Goal: Transaction & Acquisition: Purchase product/service

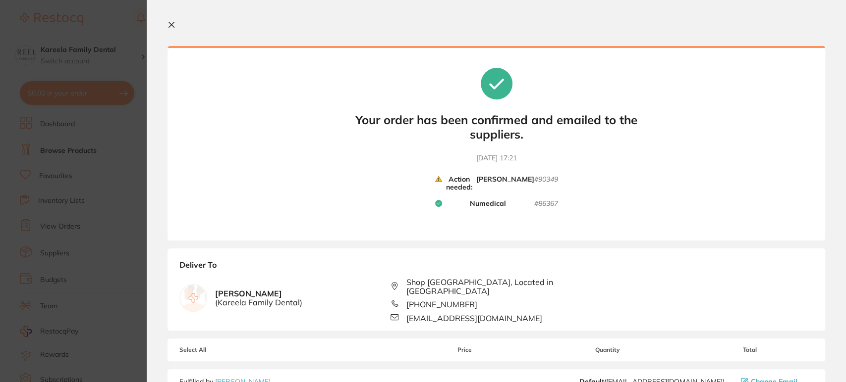
click at [167, 18] on section "Your orders are being processed and we will notify you once we have placed the …" at bounding box center [496, 191] width 699 height 382
click at [174, 25] on icon at bounding box center [171, 25] width 8 height 8
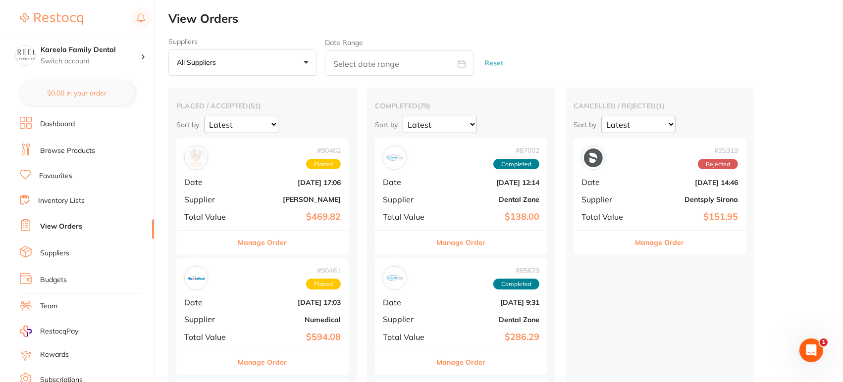
click at [67, 116] on section "Kareela Family Dental Switch account Kareela Family Dental $0.00 in your order …" at bounding box center [77, 191] width 155 height 382
click at [63, 122] on link "Dashboard" at bounding box center [57, 124] width 35 height 10
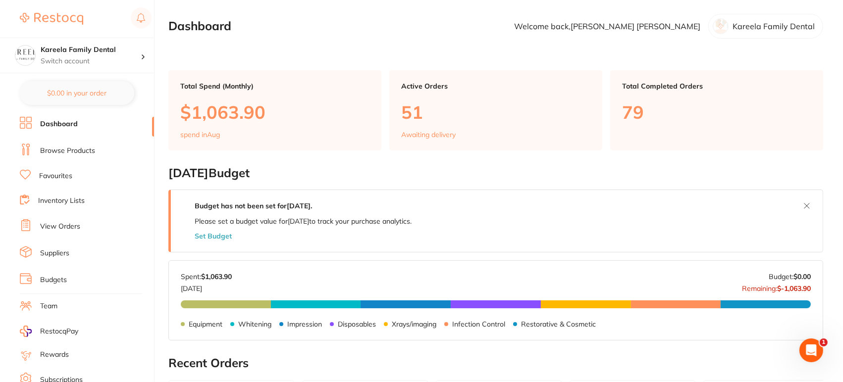
click at [73, 147] on link "Browse Products" at bounding box center [67, 151] width 55 height 10
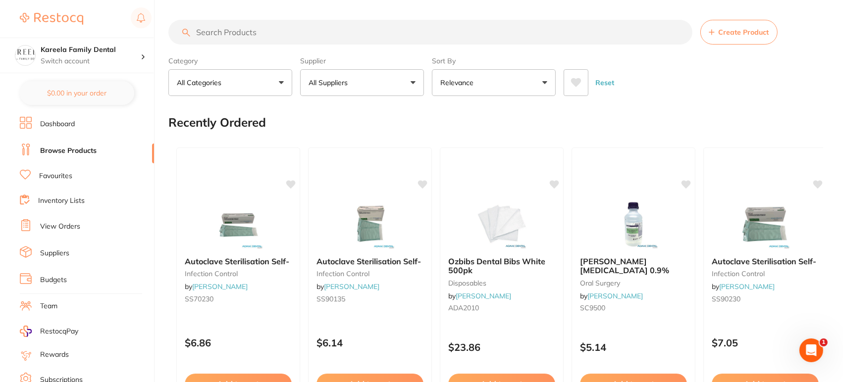
click at [372, 85] on button "All Suppliers" at bounding box center [362, 82] width 124 height 27
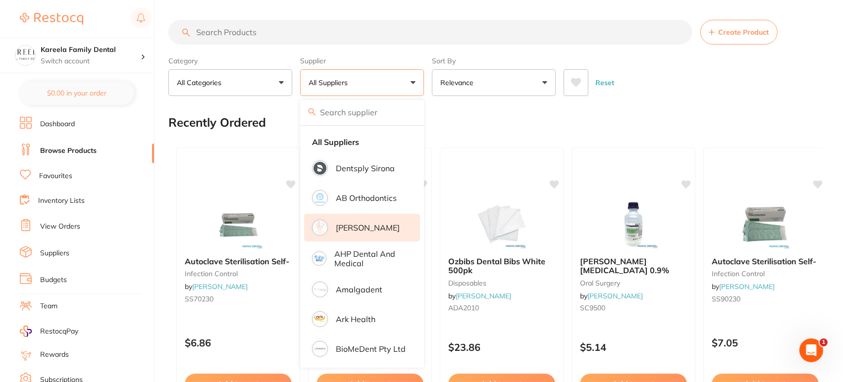
click at [367, 224] on p "[PERSON_NAME]" at bounding box center [368, 227] width 64 height 9
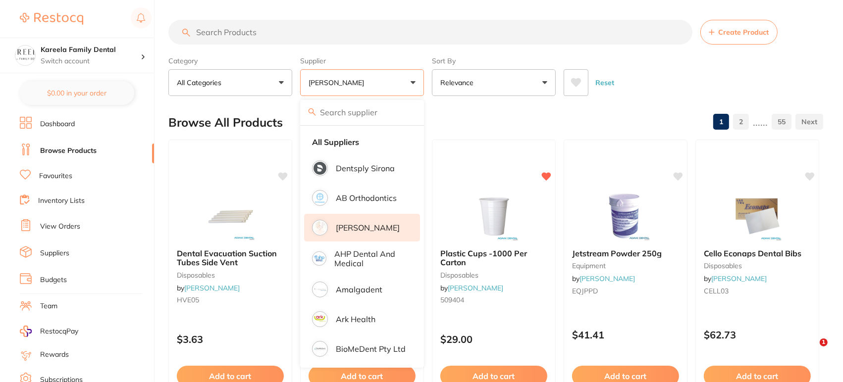
click at [678, 78] on div "Reset" at bounding box center [690, 78] width 252 height 35
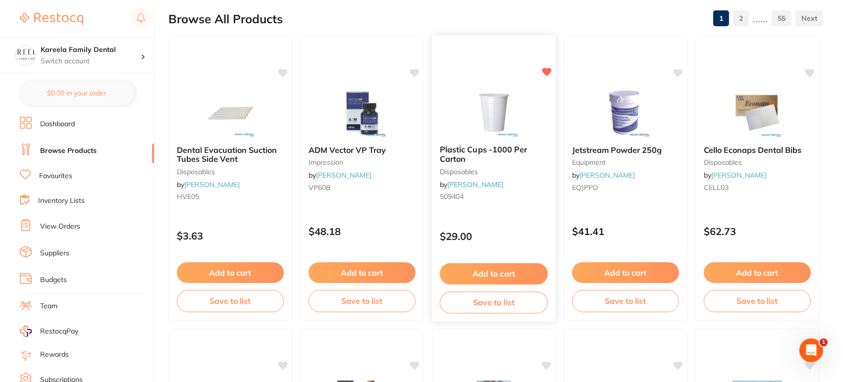
scroll to position [101, 0]
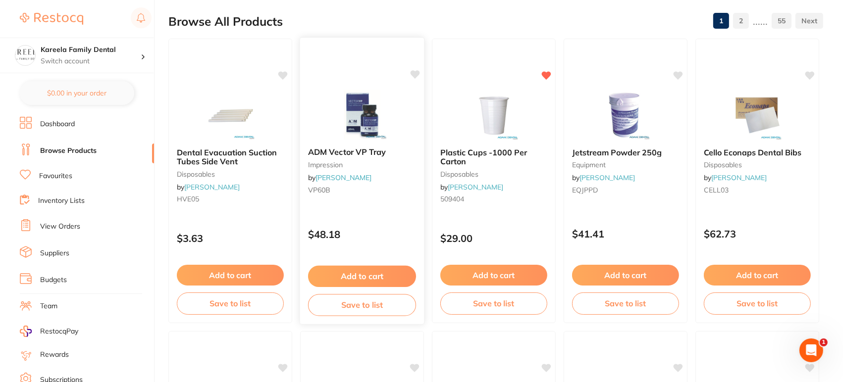
click at [380, 270] on button "Add to cart" at bounding box center [362, 276] width 108 height 21
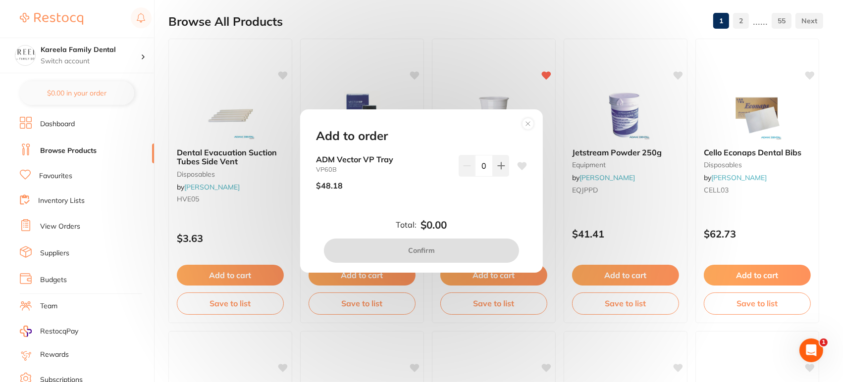
scroll to position [0, 0]
click at [497, 165] on icon at bounding box center [501, 166] width 8 height 8
type input "1"
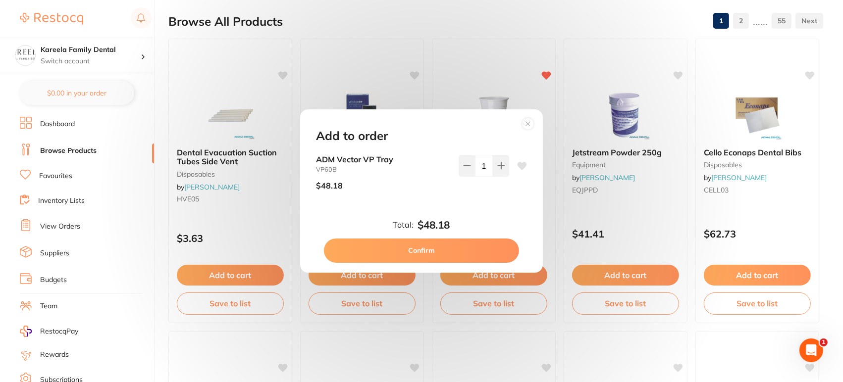
click at [443, 254] on button "Confirm" at bounding box center [421, 251] width 195 height 24
checkbox input "false"
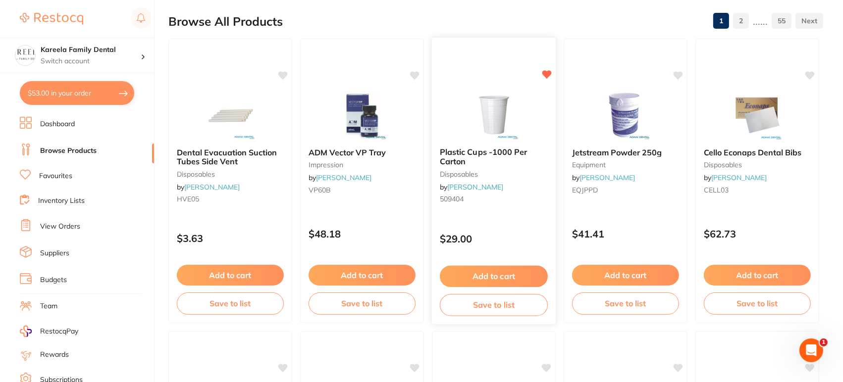
click at [482, 267] on button "Add to cart" at bounding box center [494, 276] width 108 height 21
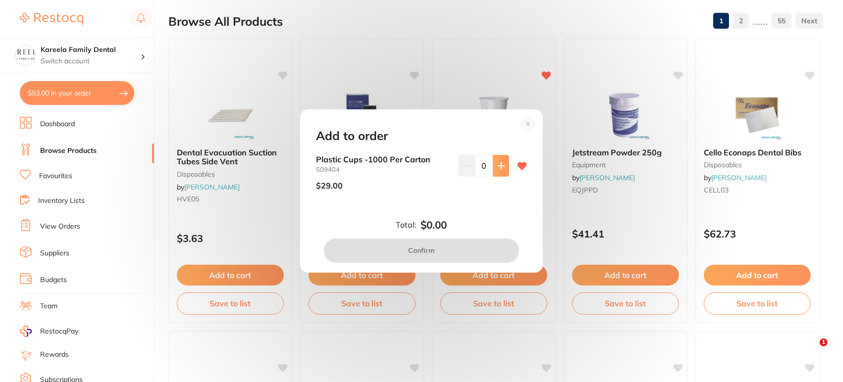
click at [505, 163] on button at bounding box center [501, 166] width 16 height 22
type input "1"
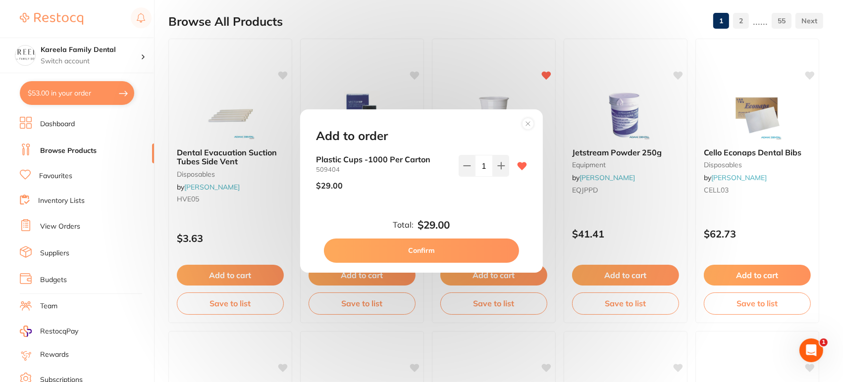
click at [448, 242] on button "Confirm" at bounding box center [421, 251] width 195 height 24
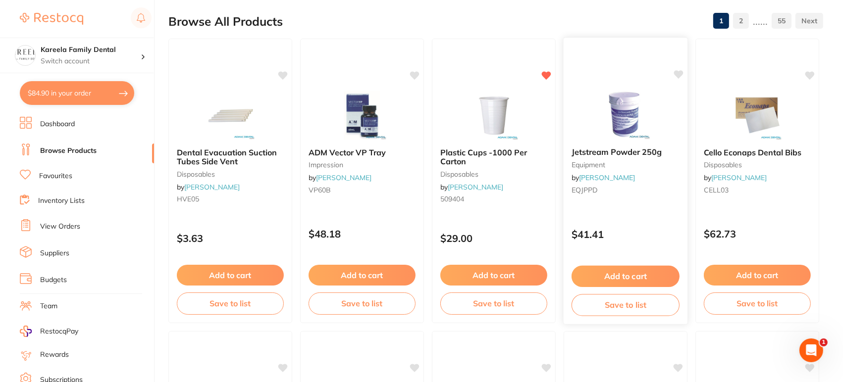
click at [654, 151] on span "Jetstream Powder 250g" at bounding box center [617, 152] width 91 height 10
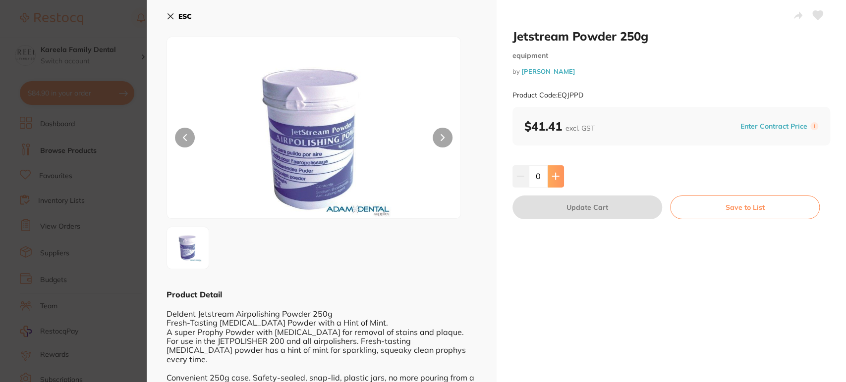
click at [554, 176] on icon at bounding box center [555, 176] width 6 height 6
type input "1"
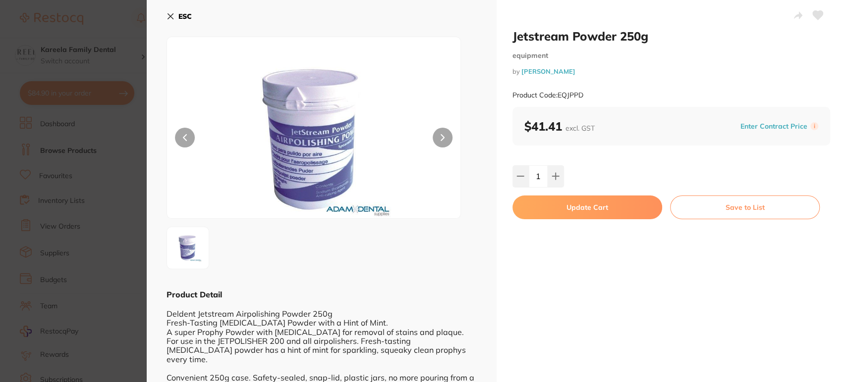
click at [816, 17] on icon at bounding box center [817, 15] width 10 height 9
click at [627, 199] on button "Update Cart" at bounding box center [587, 208] width 150 height 24
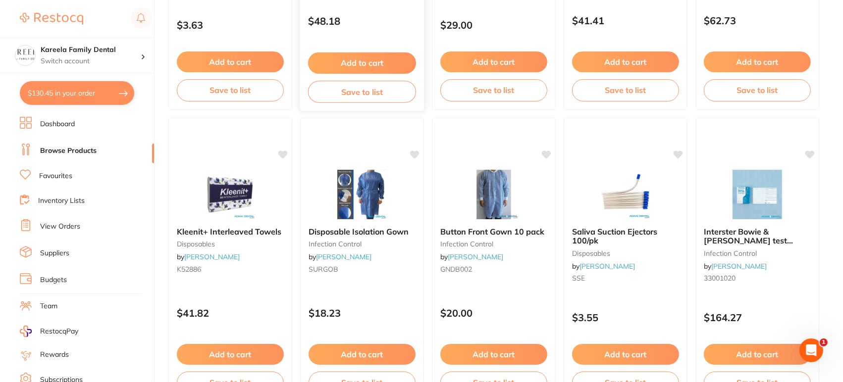
scroll to position [551, 0]
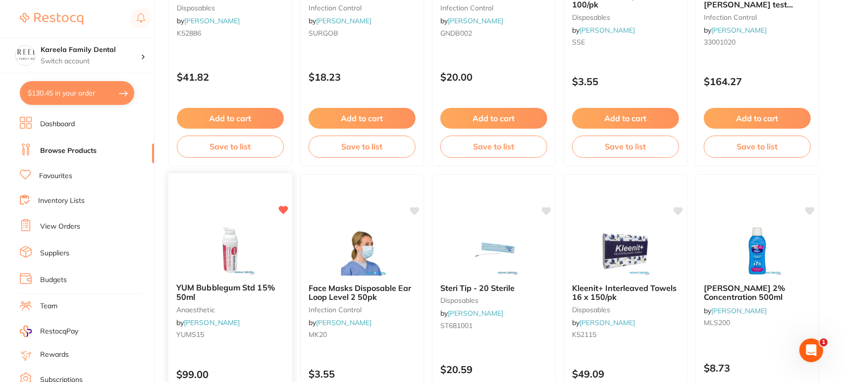
click at [244, 236] on img at bounding box center [230, 250] width 65 height 50
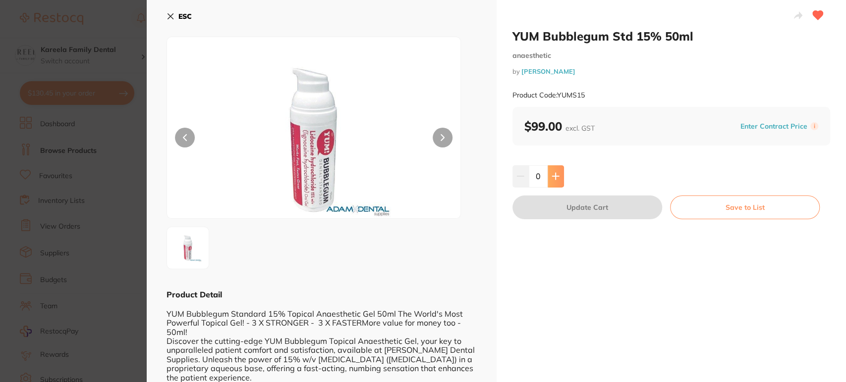
click at [555, 175] on icon at bounding box center [555, 176] width 8 height 8
type input "1"
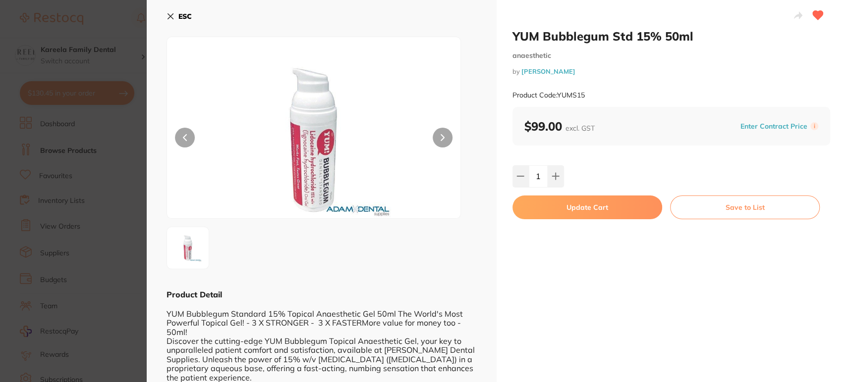
click at [567, 201] on button "Update Cart" at bounding box center [587, 208] width 150 height 24
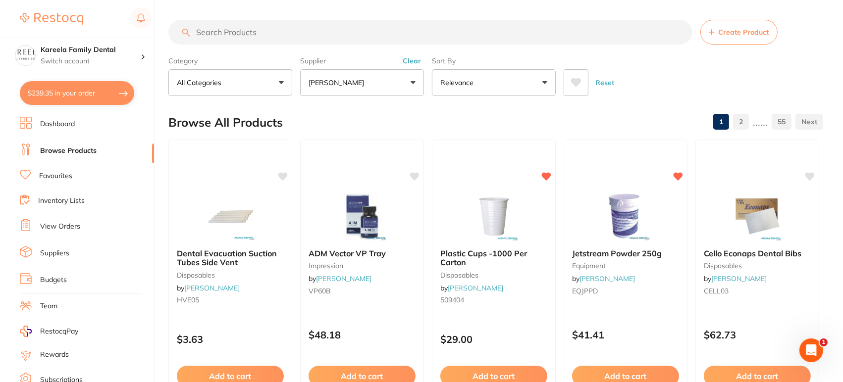
click at [590, 82] on div "Reset" at bounding box center [690, 78] width 252 height 35
click at [583, 73] on button at bounding box center [576, 82] width 25 height 27
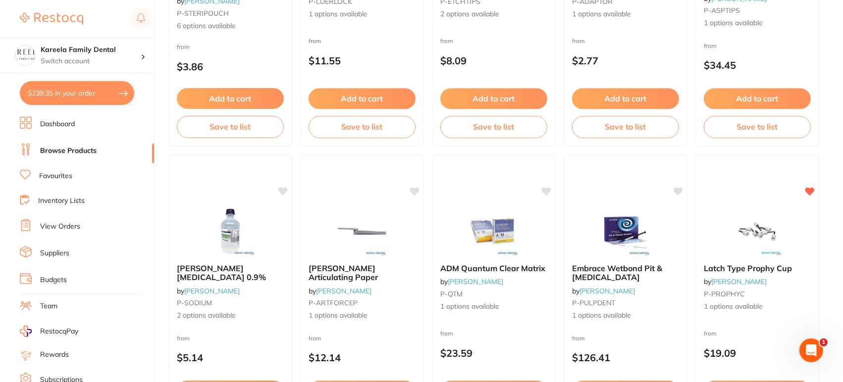
scroll to position [2159, 0]
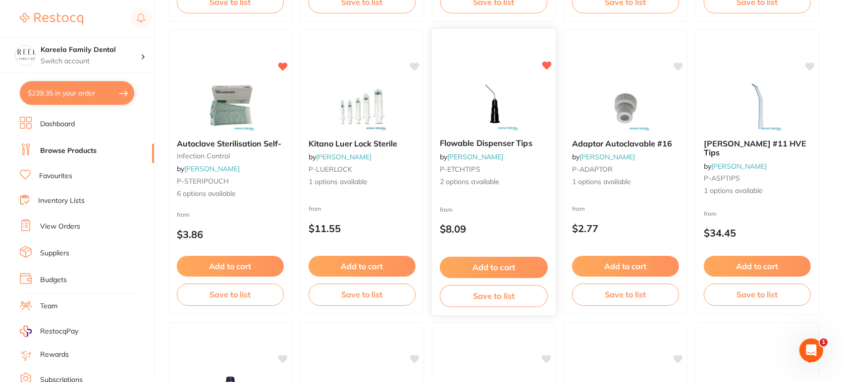
click at [504, 70] on div "Flowable Dispenser Tips by Adam Dental P-ETCHTIPS 2 options available from $8.0…" at bounding box center [493, 172] width 125 height 288
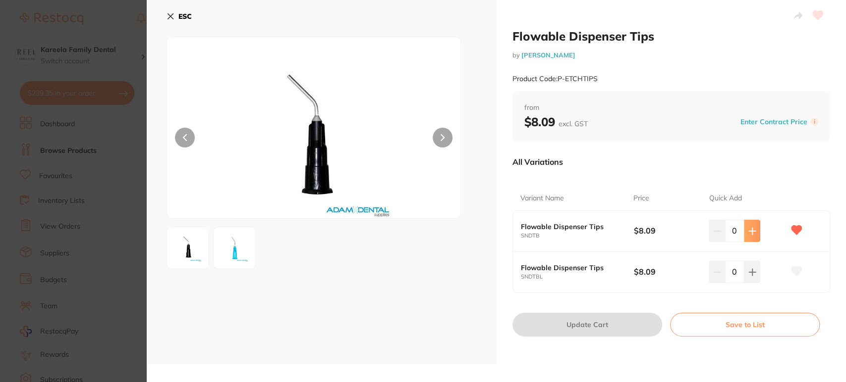
click at [757, 229] on button at bounding box center [751, 231] width 16 height 22
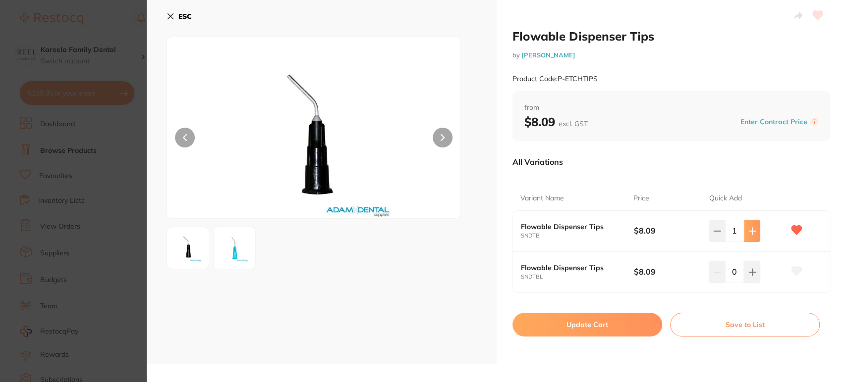
click at [757, 229] on button at bounding box center [751, 231] width 16 height 22
type input "4"
drag, startPoint x: 595, startPoint y: 339, endPoint x: 605, endPoint y: 309, distance: 31.2
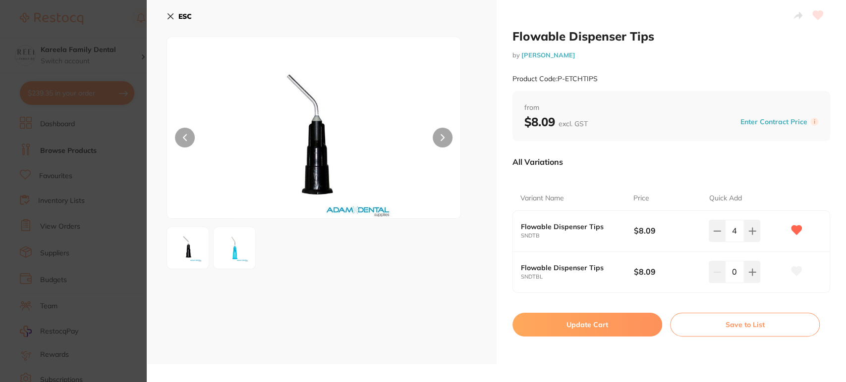
click at [605, 309] on div "Flowable Dispenser Tips by Adam Dental Product Code: P-ETCHTIPS from $8.09 excl…" at bounding box center [671, 182] width 350 height 365
click at [595, 327] on button "Update Cart" at bounding box center [587, 325] width 150 height 24
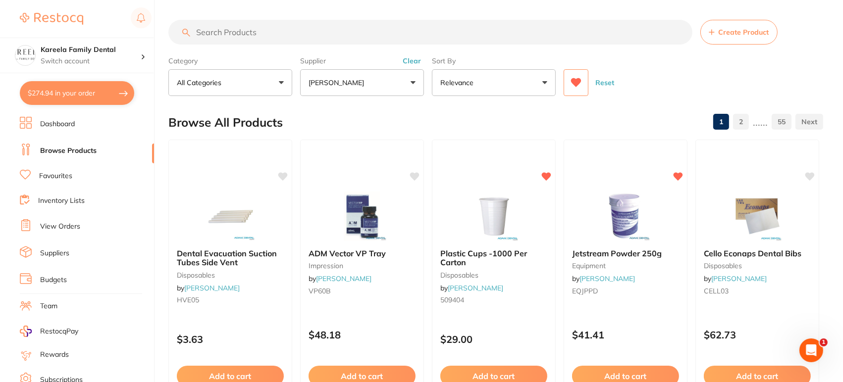
click at [365, 26] on input "search" at bounding box center [430, 32] width 524 height 25
type input "dry tips"
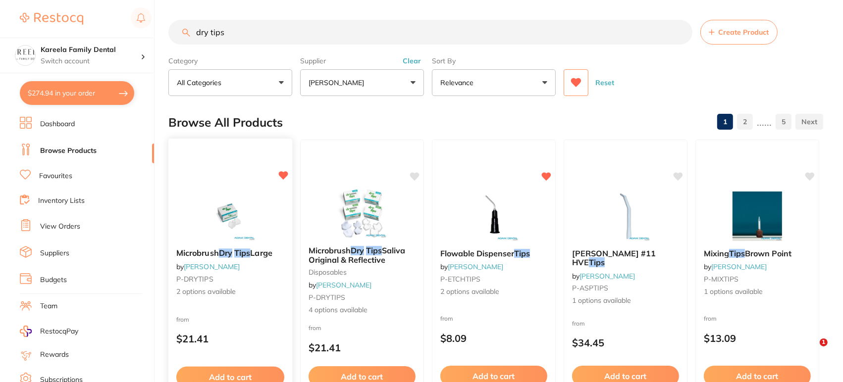
click at [251, 191] on img at bounding box center [230, 216] width 65 height 50
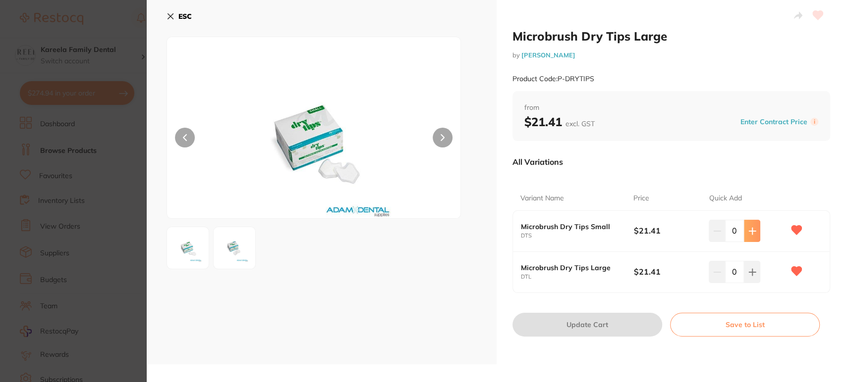
click at [751, 233] on icon at bounding box center [752, 231] width 8 height 8
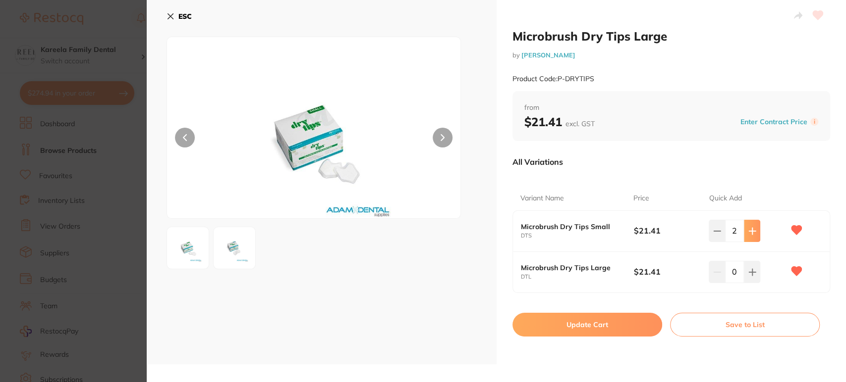
click at [751, 233] on icon at bounding box center [752, 231] width 8 height 8
type input "3"
click at [750, 242] on button at bounding box center [751, 231] width 16 height 22
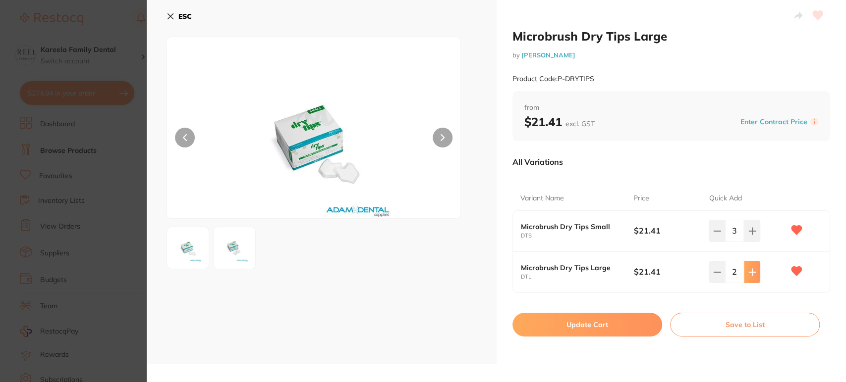
type input "3"
click at [594, 324] on button "Update Cart" at bounding box center [587, 325] width 150 height 24
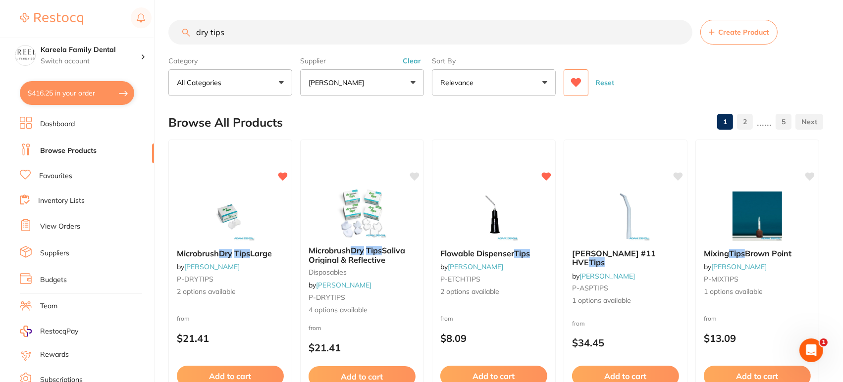
click at [286, 32] on input "dry tips" at bounding box center [430, 32] width 524 height 25
drag, startPoint x: 230, startPoint y: 27, endPoint x: 115, endPoint y: 25, distance: 114.9
click at [115, 25] on div "$416.25 Kareela Family Dental Switch account Kareela Family Dental $416.25 in y…" at bounding box center [421, 191] width 843 height 382
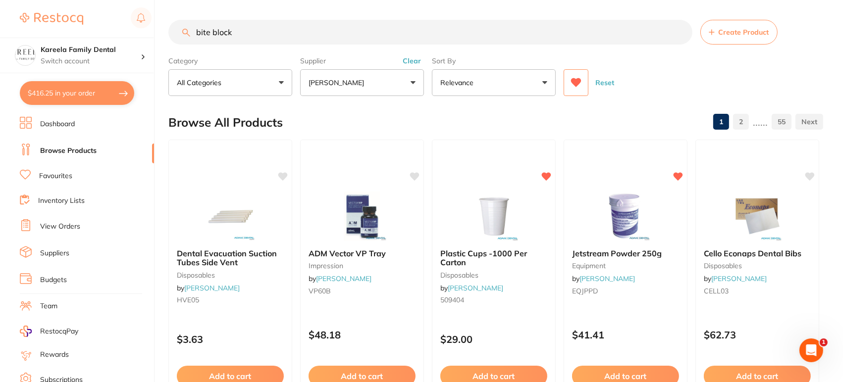
type input "bite block"
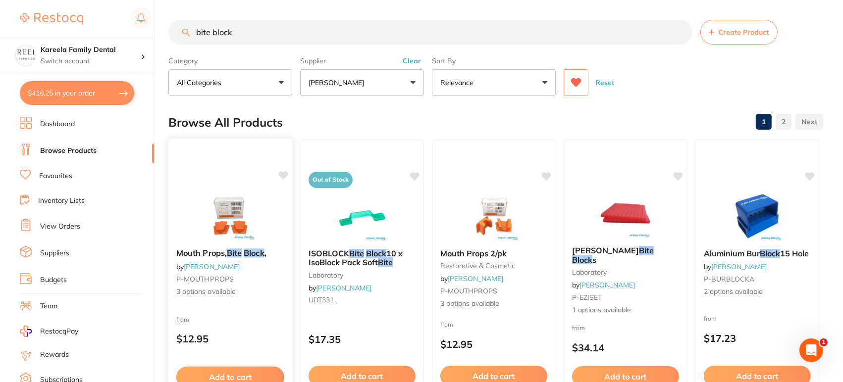
click at [212, 203] on img at bounding box center [230, 216] width 65 height 50
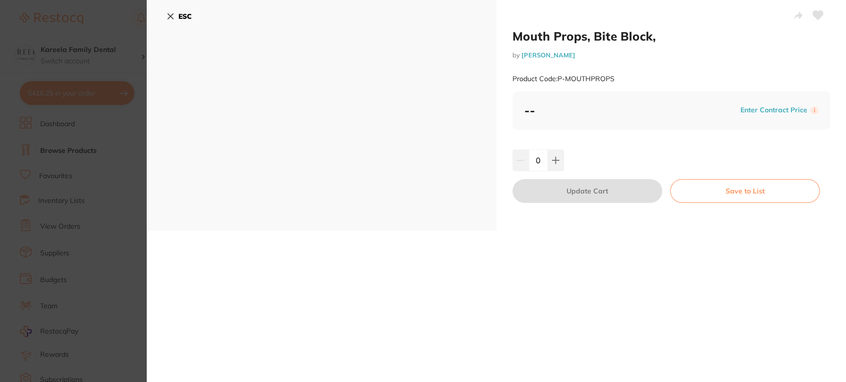
click at [168, 17] on icon at bounding box center [170, 16] width 8 height 8
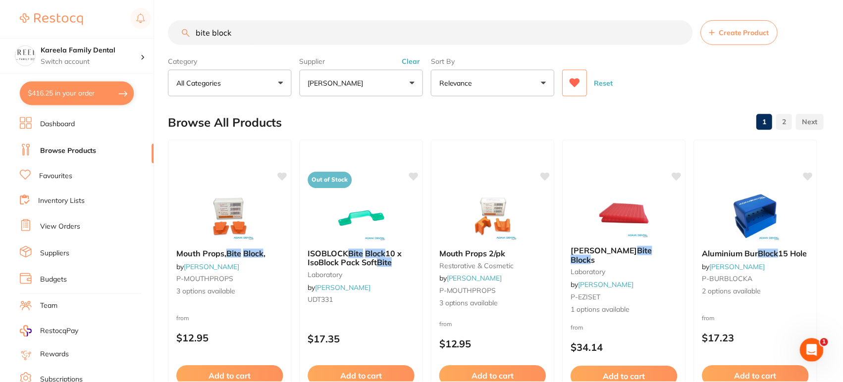
scroll to position [32, 0]
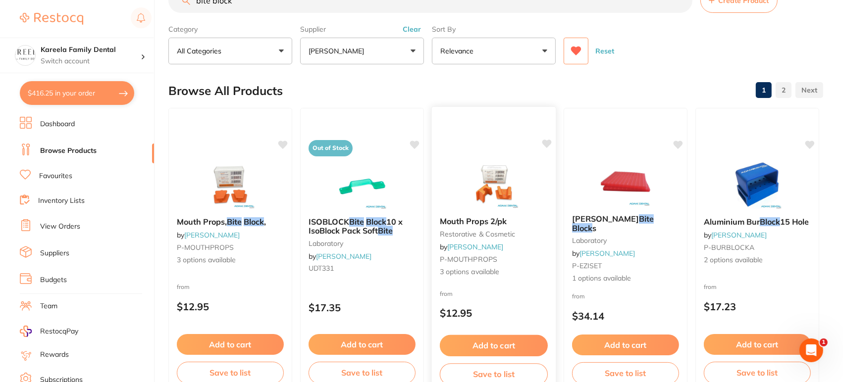
click at [499, 185] on img at bounding box center [493, 184] width 65 height 50
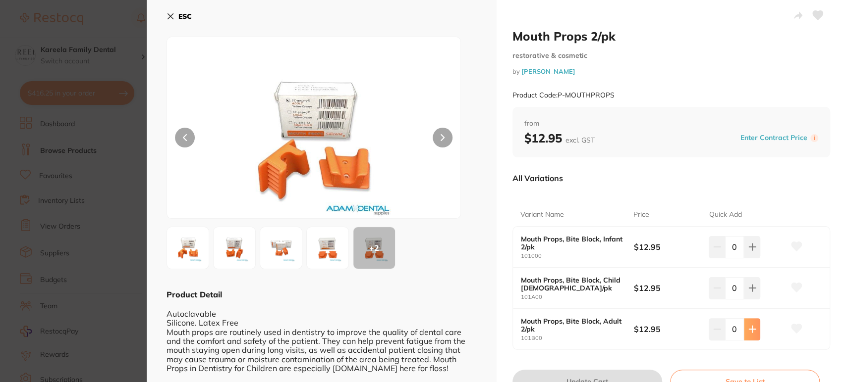
click at [745, 258] on button at bounding box center [751, 247] width 16 height 22
type input "1"
click at [597, 375] on button "Update Cart" at bounding box center [587, 382] width 150 height 24
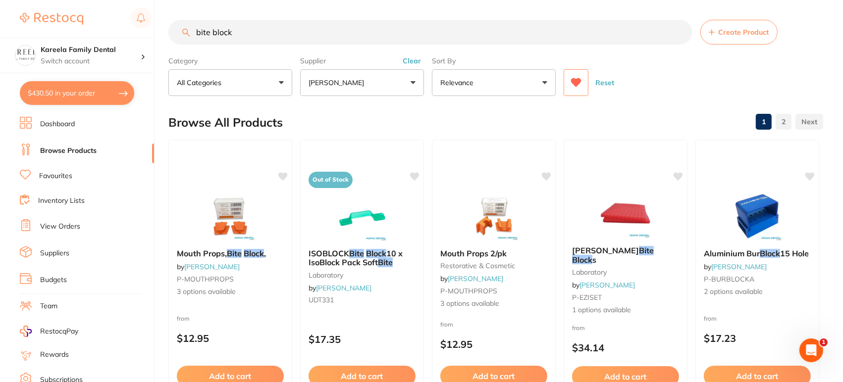
drag, startPoint x: 310, startPoint y: 39, endPoint x: 119, endPoint y: 21, distance: 191.5
click at [119, 21] on div "$430.50 Kareela Family Dental Switch account Kareela Family Dental $430.50 in y…" at bounding box center [421, 191] width 843 height 382
type input "whitening blanks"
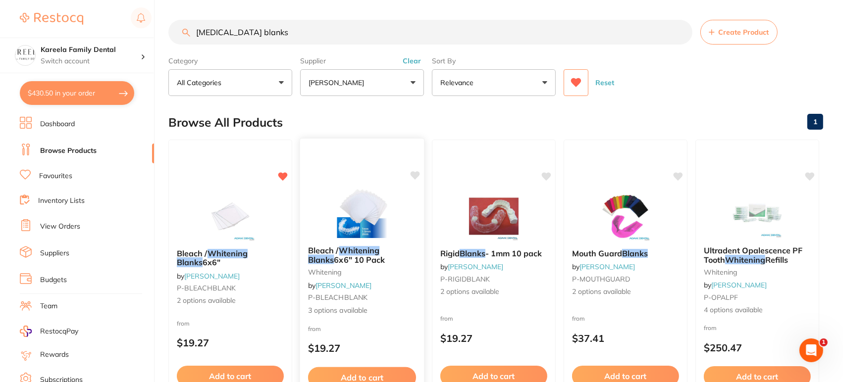
click at [322, 190] on div at bounding box center [362, 213] width 124 height 50
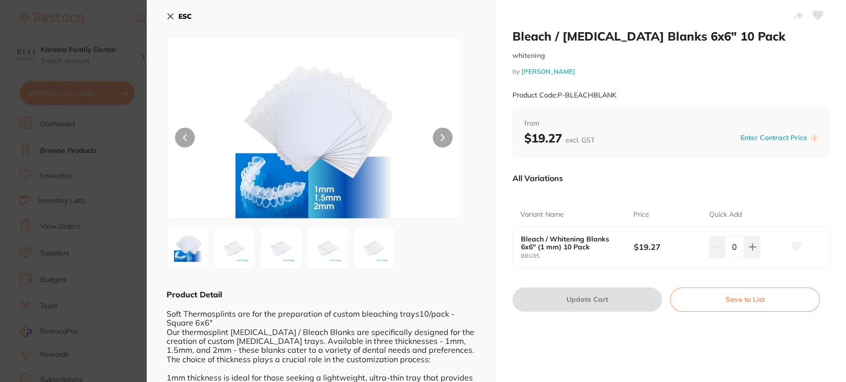
click at [138, 201] on section "Bleach / Whitening Blanks 6x6" 10 Pack whitening by Adam Dental Product Code: P…" at bounding box center [423, 191] width 846 height 382
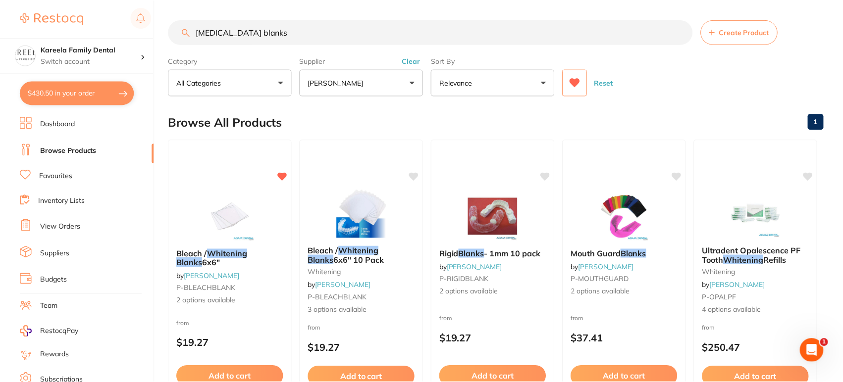
scroll to position [9, 0]
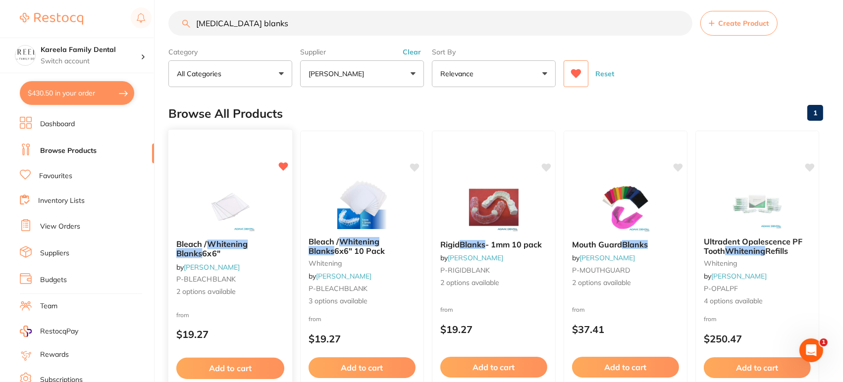
click at [200, 197] on img at bounding box center [230, 207] width 65 height 50
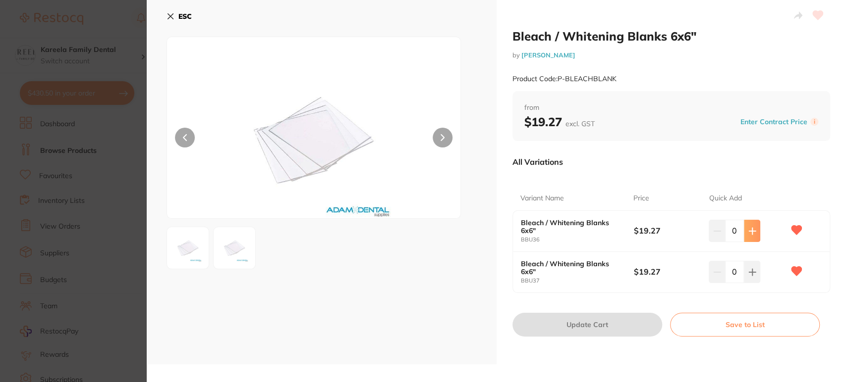
click at [749, 229] on icon at bounding box center [751, 231] width 6 height 6
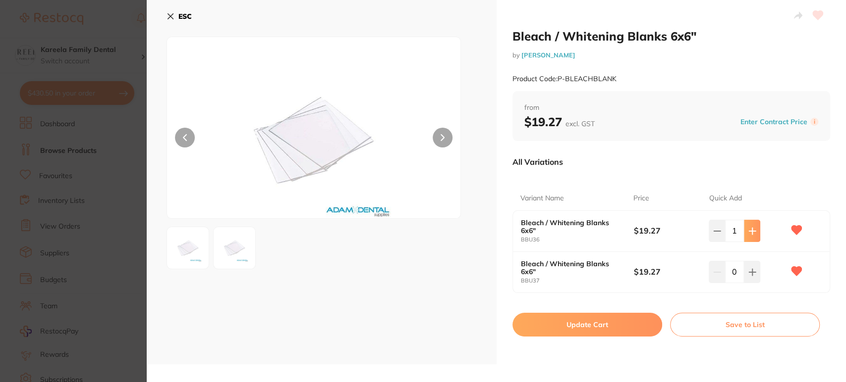
click at [749, 229] on icon at bounding box center [751, 231] width 6 height 6
type input "2"
click at [590, 316] on button "Update Cart" at bounding box center [587, 325] width 150 height 24
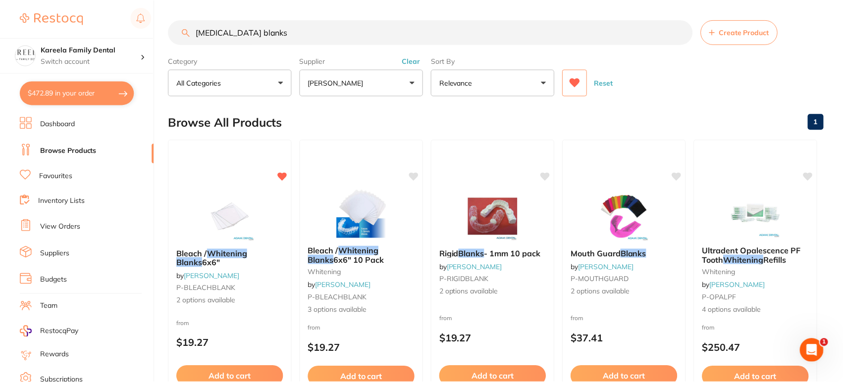
scroll to position [9, 0]
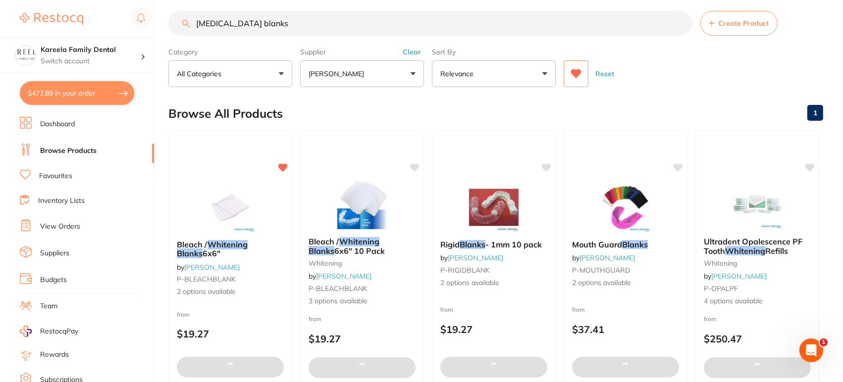
click at [98, 82] on button "$472.89 in your order" at bounding box center [77, 93] width 114 height 24
checkbox input "true"
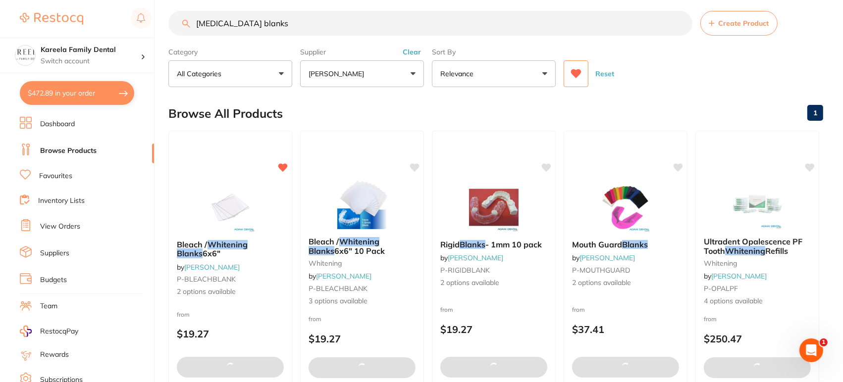
checkbox input "true"
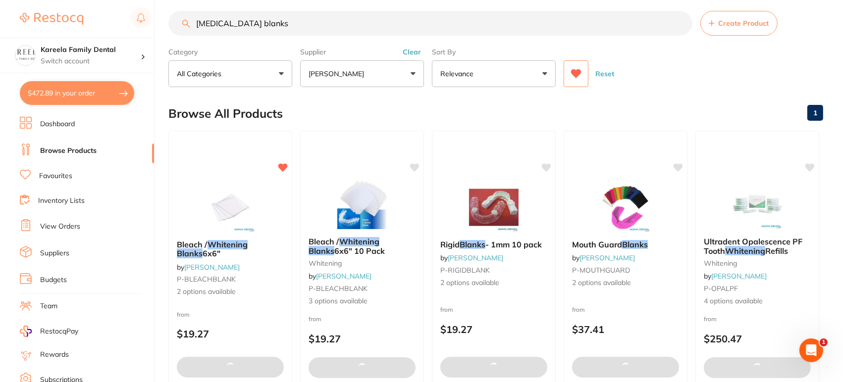
checkbox input "true"
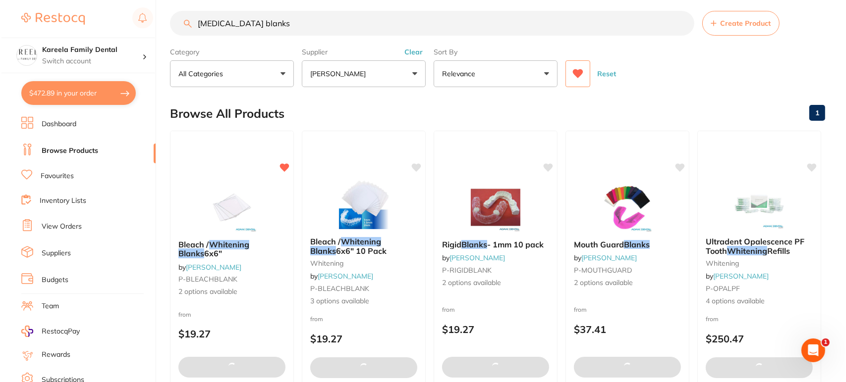
scroll to position [0, 0]
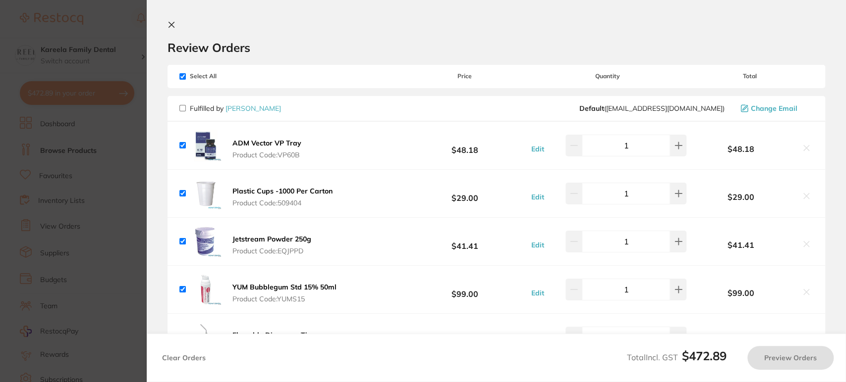
checkbox input "false"
checkbox input "true"
click at [133, 59] on section "Update RRP Set your pre negotiated price for this item. Item Agreed RRP (excl. …" at bounding box center [423, 191] width 846 height 382
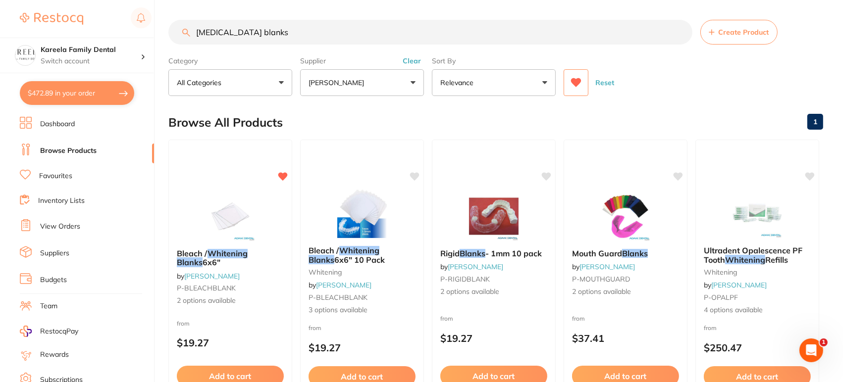
drag, startPoint x: 316, startPoint y: 35, endPoint x: 60, endPoint y: -8, distance: 259.1
click at [60, 0] on html "$472.89 Kareela Family Dental Switch account Kareela Family Dental $472.89 in y…" at bounding box center [421, 191] width 843 height 382
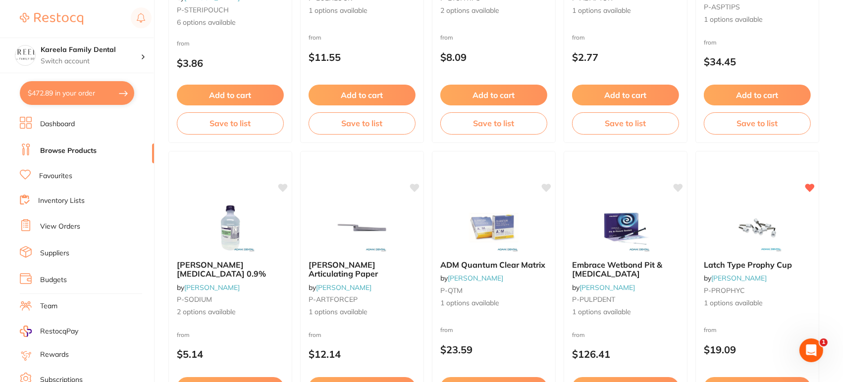
scroll to position [2331, 0]
click at [246, 210] on img at bounding box center [230, 227] width 65 height 50
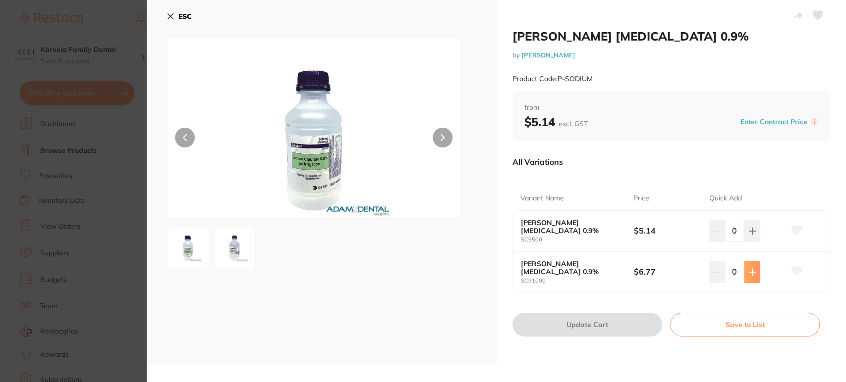
click at [755, 242] on button at bounding box center [751, 231] width 16 height 22
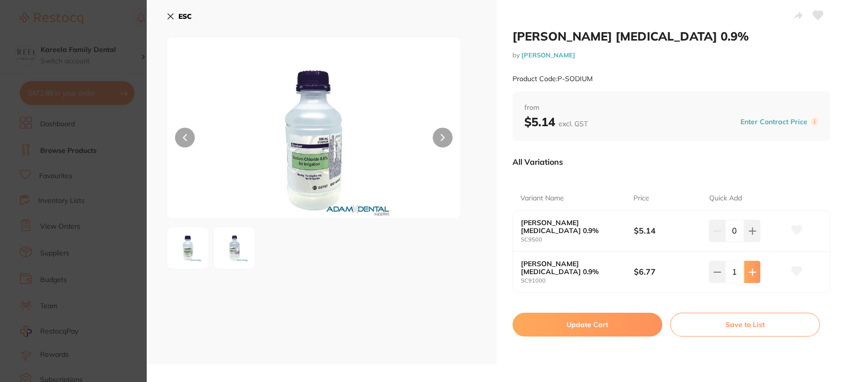
click at [755, 242] on button at bounding box center [751, 231] width 16 height 22
type input "2"
click at [599, 321] on button "Update Cart" at bounding box center [587, 325] width 150 height 24
checkbox input "false"
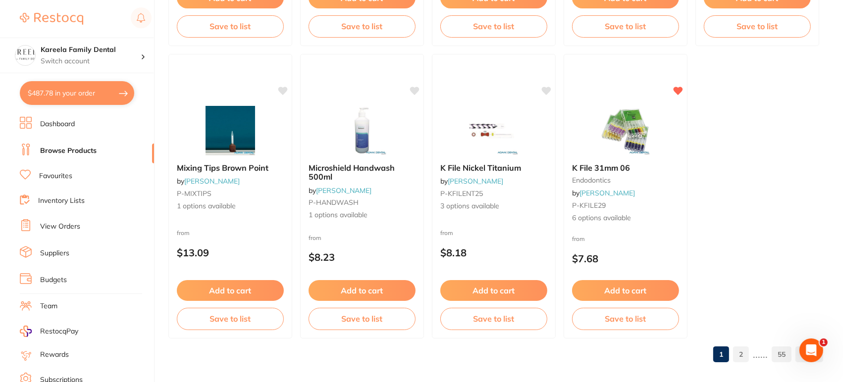
scroll to position [3020, 0]
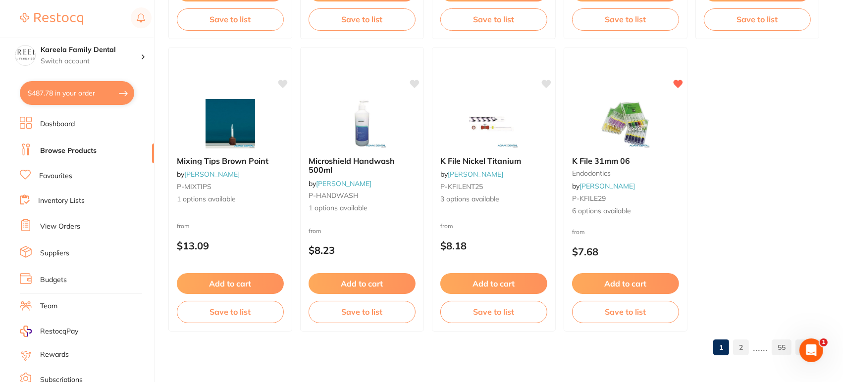
click at [743, 347] on link "2" at bounding box center [741, 348] width 16 height 20
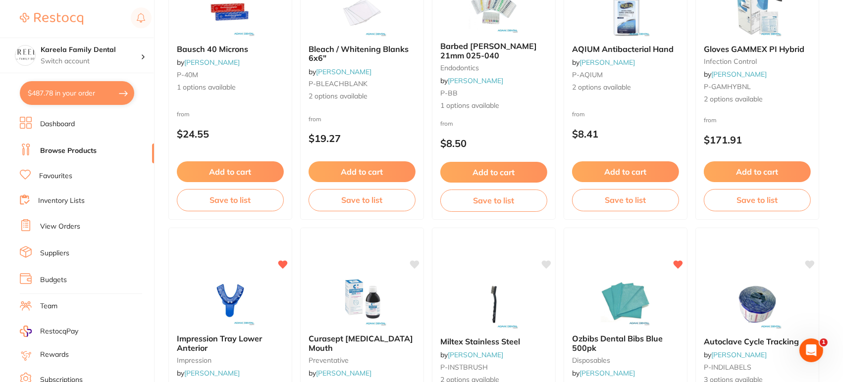
scroll to position [1668, 0]
click at [626, 275] on div "Ozbibs Dental Bibs Blue 500pk disposables by Adam Dental P-OZBIBS 3 options ava…" at bounding box center [625, 370] width 125 height 288
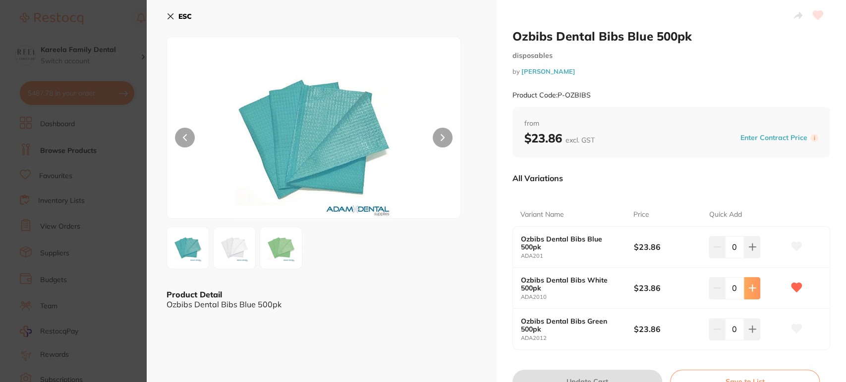
click at [754, 258] on button at bounding box center [751, 247] width 16 height 22
type input "4"
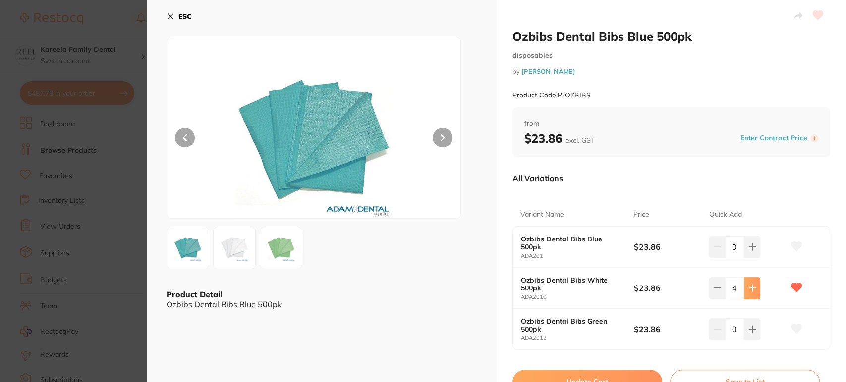
scroll to position [46, 0]
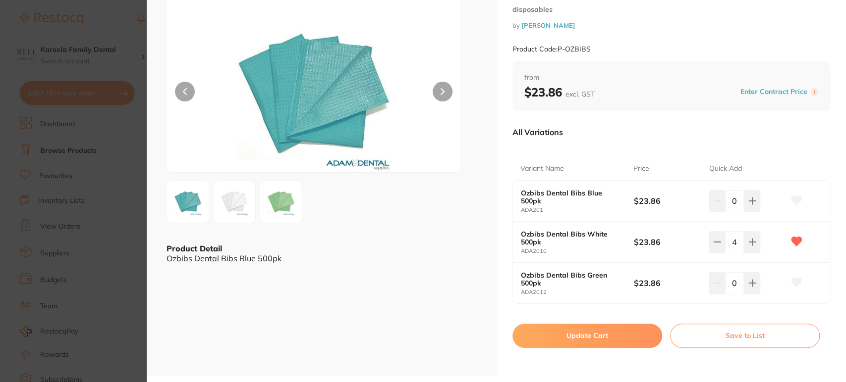
click at [580, 329] on button "Update Cart" at bounding box center [587, 336] width 150 height 24
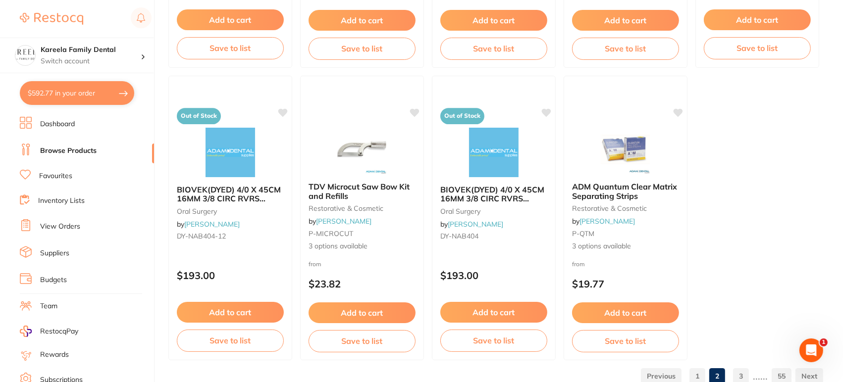
scroll to position [2992, 0]
click at [730, 372] on ul "1 2 3 ...... 55" at bounding box center [730, 376] width 186 height 16
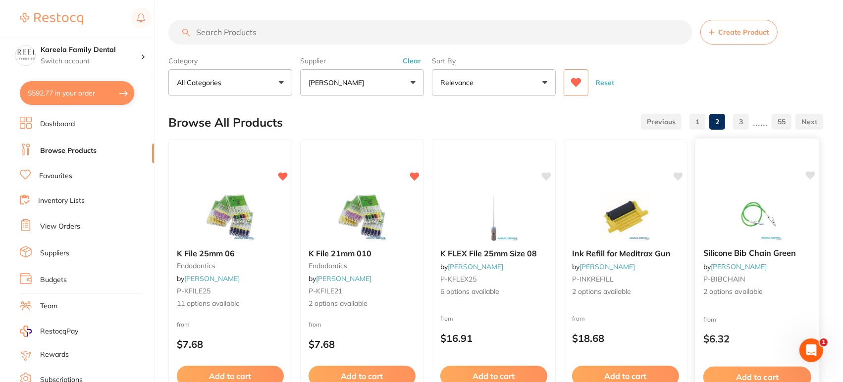
click at [737, 373] on button "Add to cart" at bounding box center [757, 377] width 108 height 21
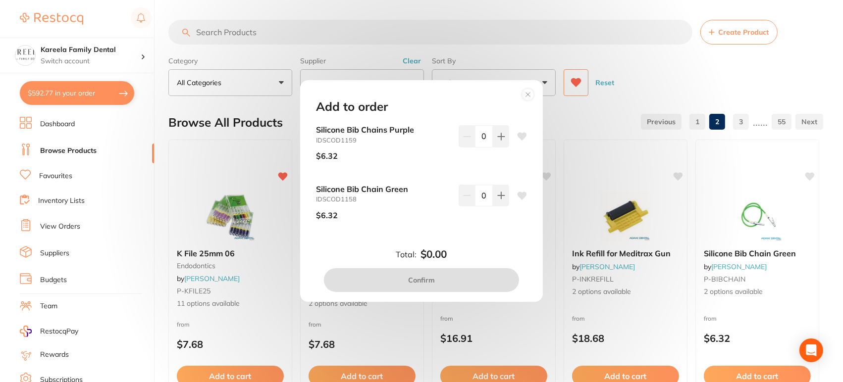
click at [529, 91] on circle at bounding box center [528, 94] width 11 height 11
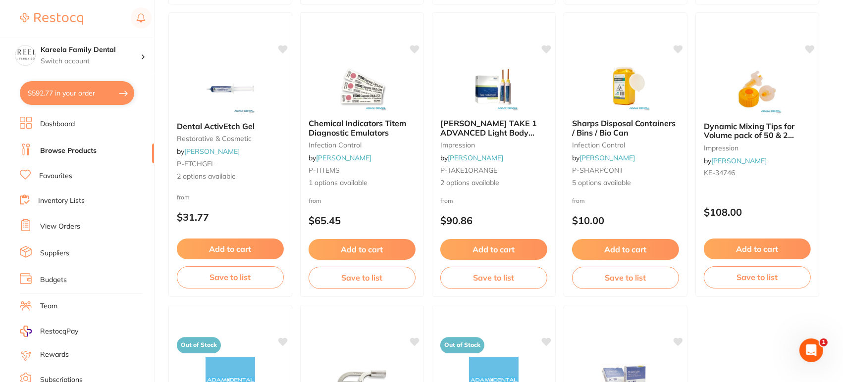
scroll to position [3020, 0]
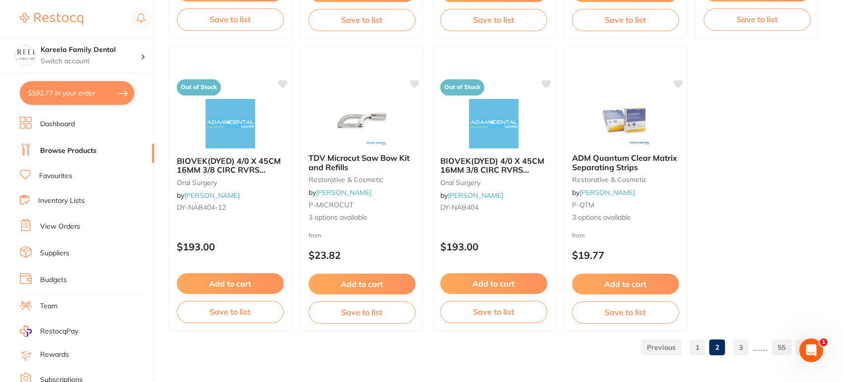
click at [745, 345] on link "3" at bounding box center [741, 348] width 16 height 20
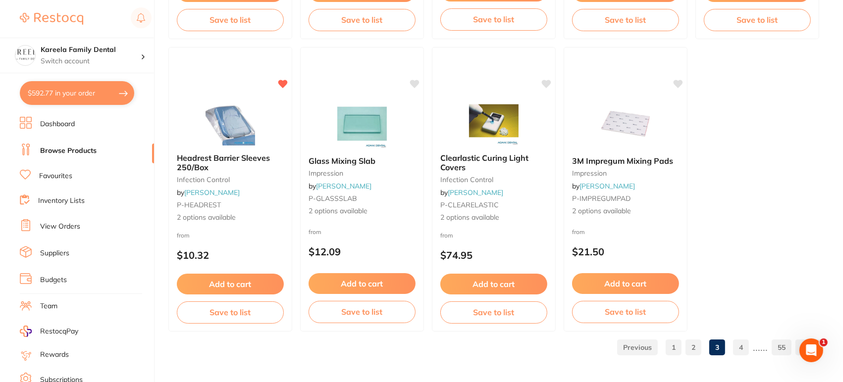
click at [739, 350] on link "4" at bounding box center [741, 348] width 16 height 20
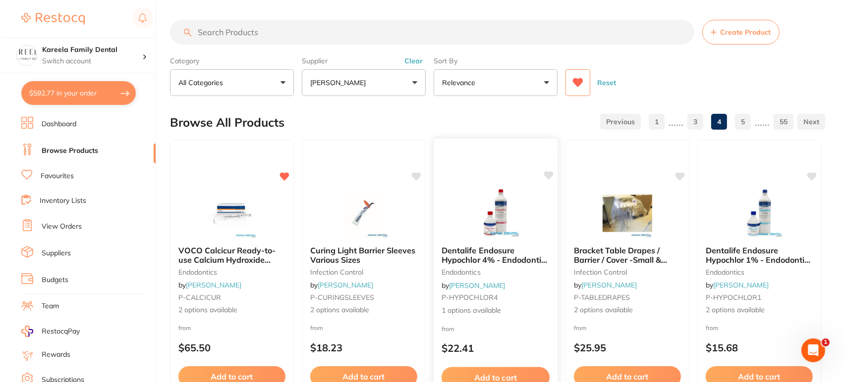
scroll to position [0, 0]
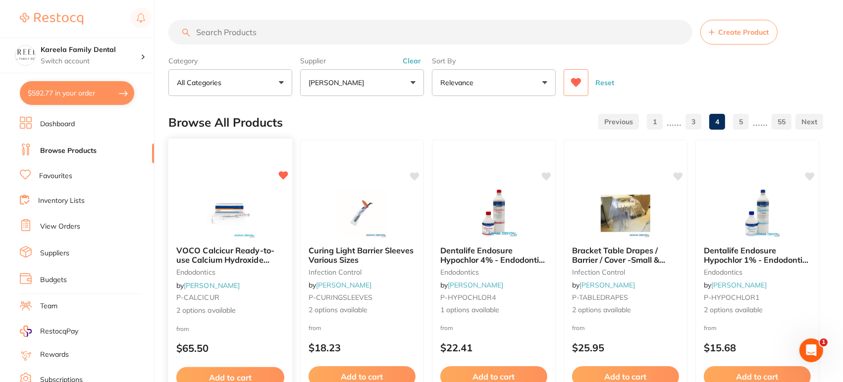
click at [277, 180] on div "VOCO Calcicur Ready-to-use Calcium Hydroxide Paste endodontics by Adam Dental P…" at bounding box center [230, 282] width 125 height 288
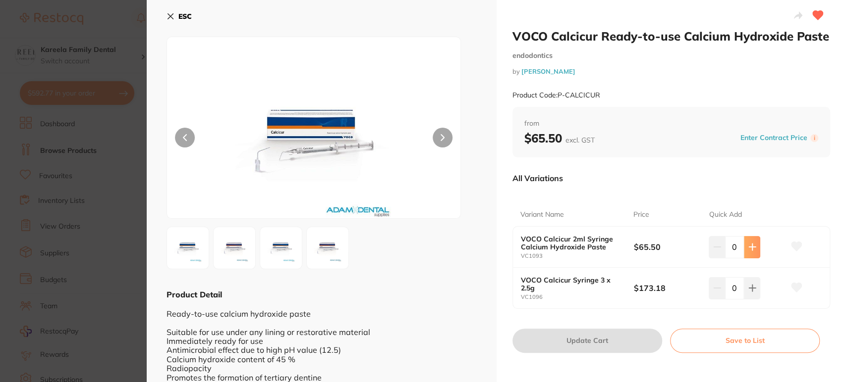
click at [753, 251] on icon at bounding box center [752, 247] width 8 height 8
type input "1"
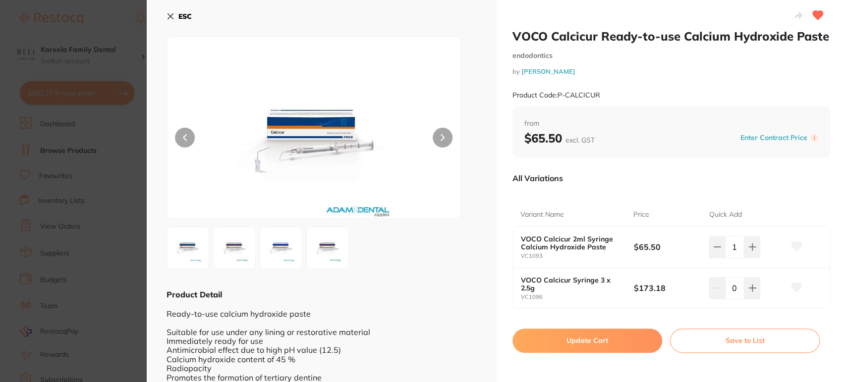
click at [585, 337] on button "Update Cart" at bounding box center [587, 341] width 150 height 24
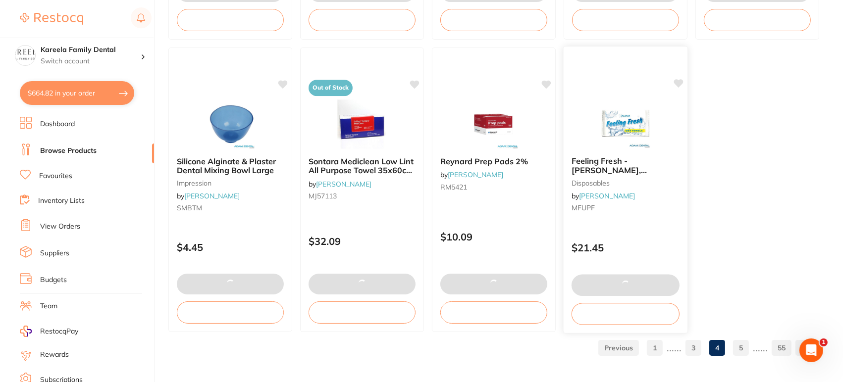
scroll to position [3020, 0]
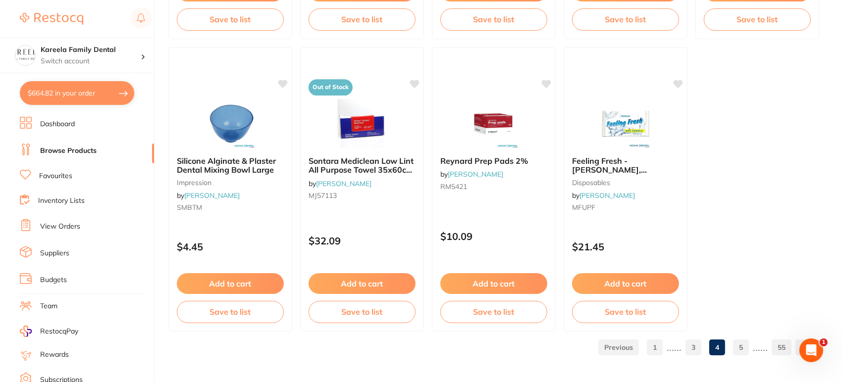
click at [743, 339] on link "5" at bounding box center [741, 348] width 16 height 20
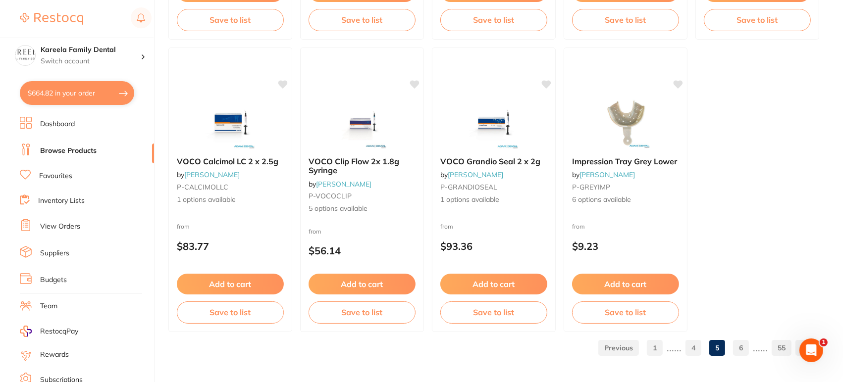
scroll to position [3020, 0]
click at [743, 354] on link "6" at bounding box center [741, 348] width 16 height 20
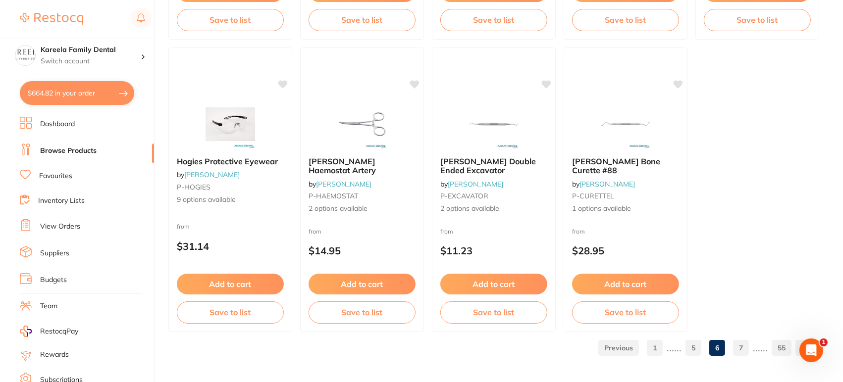
scroll to position [3020, 0]
drag, startPoint x: 728, startPoint y: 344, endPoint x: 733, endPoint y: 345, distance: 5.2
click at [733, 345] on ul "1 ...... 5 6 7 ...... 55" at bounding box center [708, 348] width 229 height 16
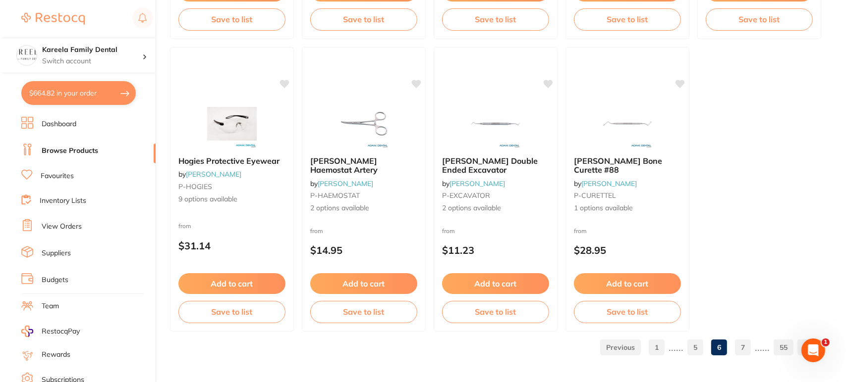
scroll to position [0, 0]
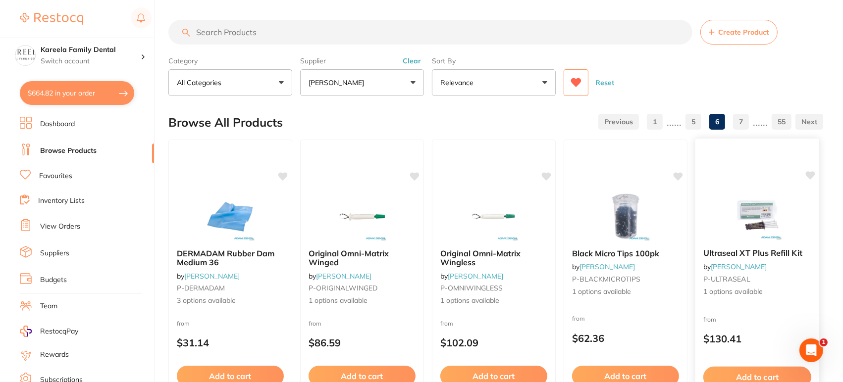
click at [733, 345] on div "from $130.41" at bounding box center [757, 332] width 124 height 36
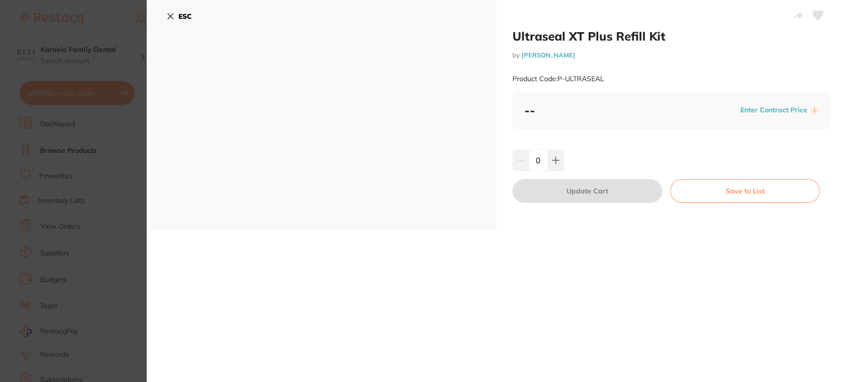
click at [178, 22] on button "ESC" at bounding box center [178, 16] width 25 height 17
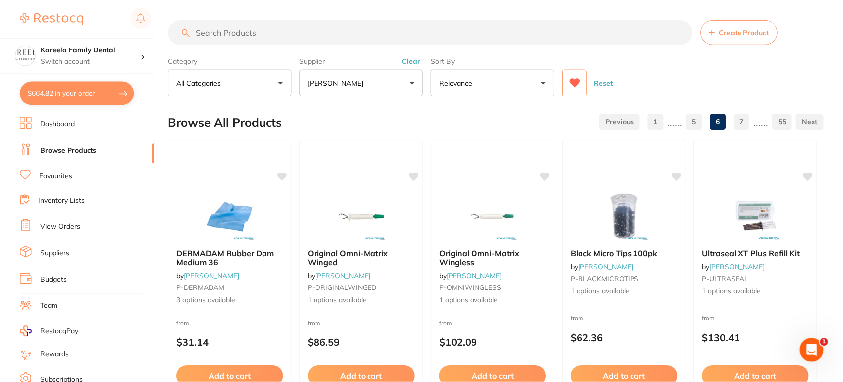
scroll to position [3020, 0]
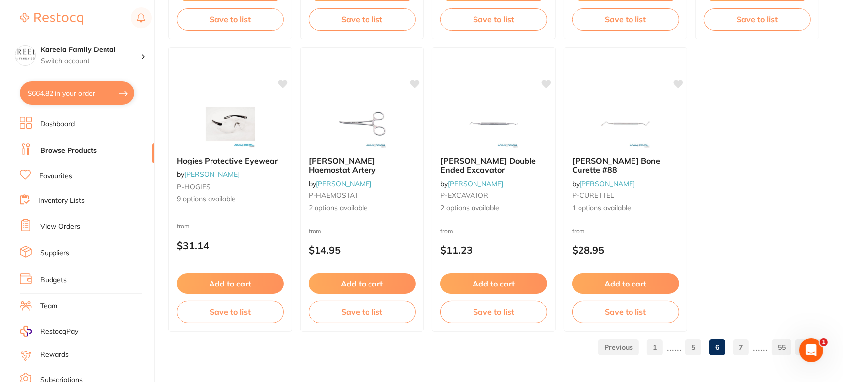
click at [110, 88] on button "$664.82 in your order" at bounding box center [77, 93] width 114 height 24
checkbox input "true"
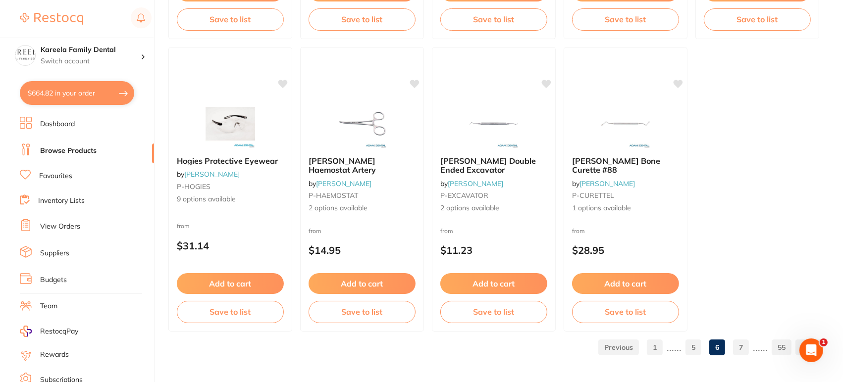
checkbox input "true"
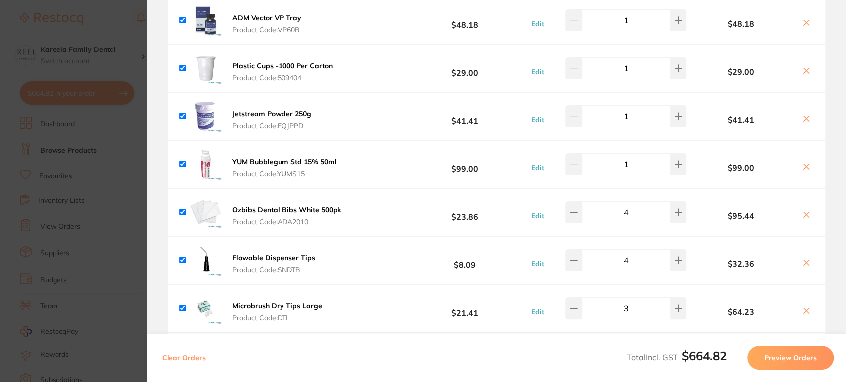
scroll to position [0, 0]
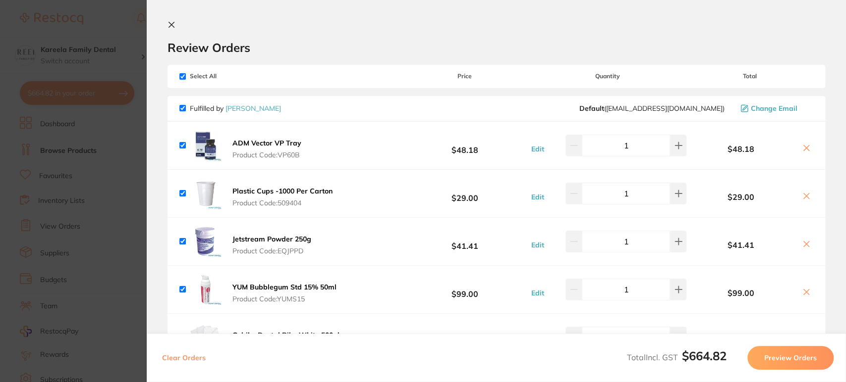
click at [173, 28] on icon at bounding box center [171, 25] width 8 height 8
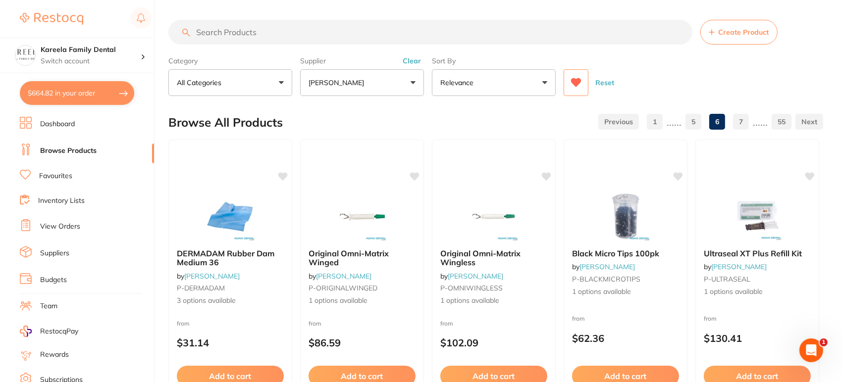
click at [349, 36] on input "search" at bounding box center [430, 32] width 524 height 25
type input "tofflemire bands"
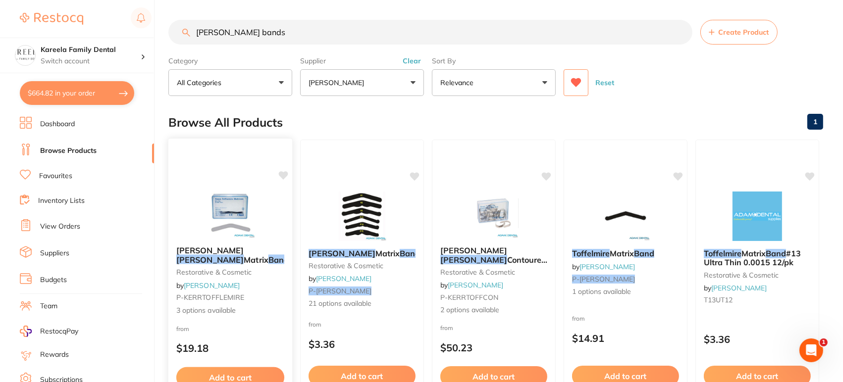
click at [237, 192] on img at bounding box center [230, 213] width 65 height 50
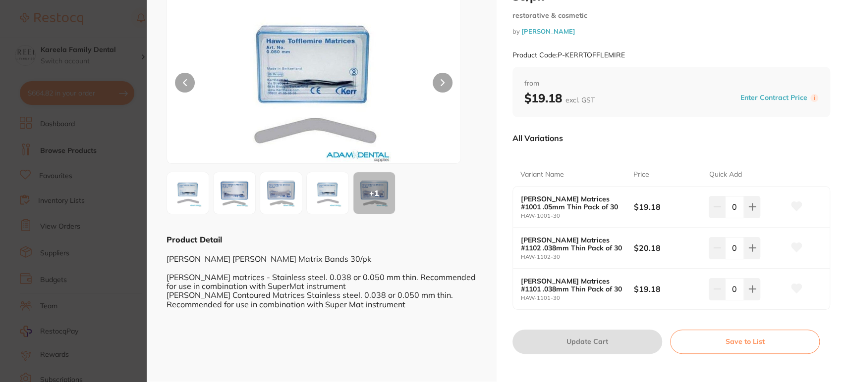
scroll to position [55, 0]
click at [111, 191] on section "Kerr Hawe Tofflemire Matrix Bands 30/pk restorative & cosmetic by Adam Dental P…" at bounding box center [423, 191] width 846 height 382
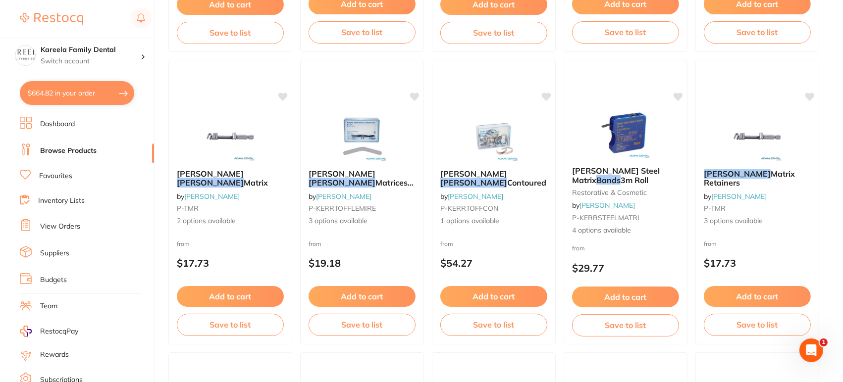
scroll to position [396, 0]
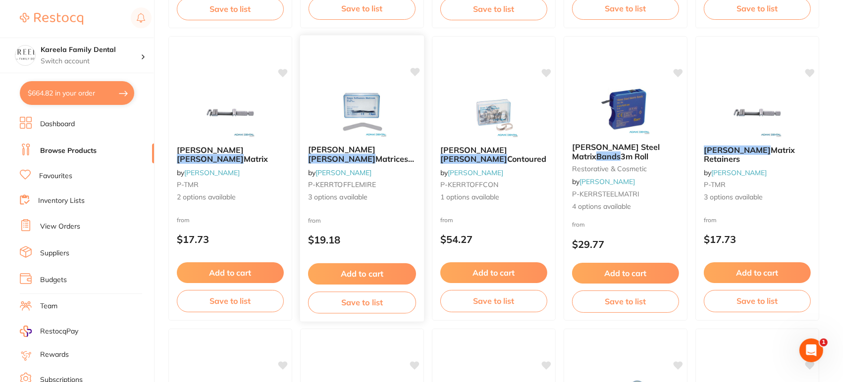
click at [362, 105] on img at bounding box center [361, 112] width 65 height 50
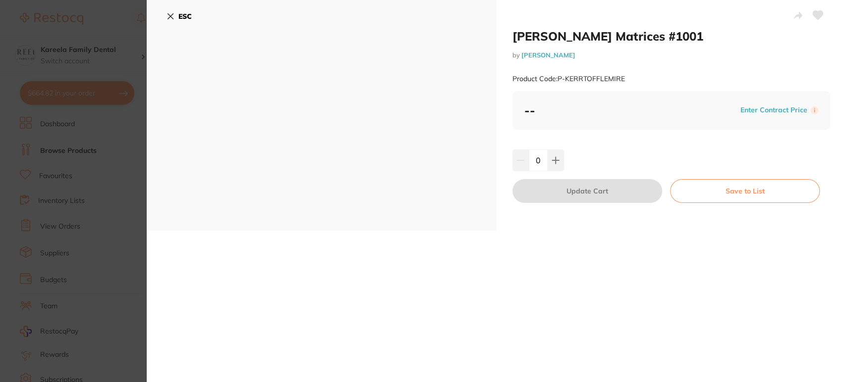
click at [178, 22] on button "ESC" at bounding box center [178, 16] width 25 height 17
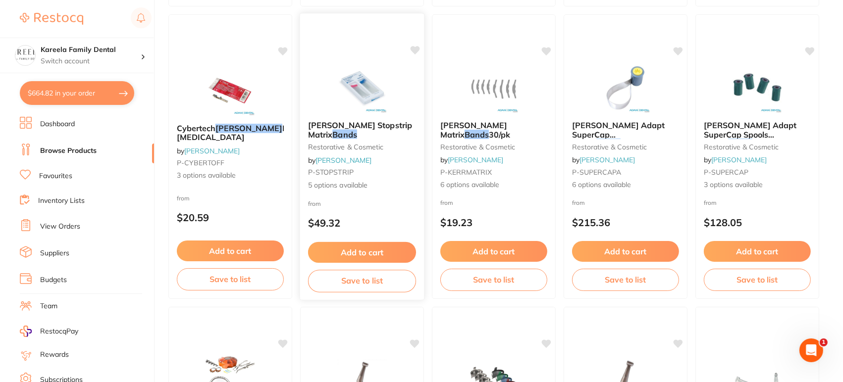
scroll to position [711, 0]
click at [493, 107] on img at bounding box center [493, 87] width 65 height 50
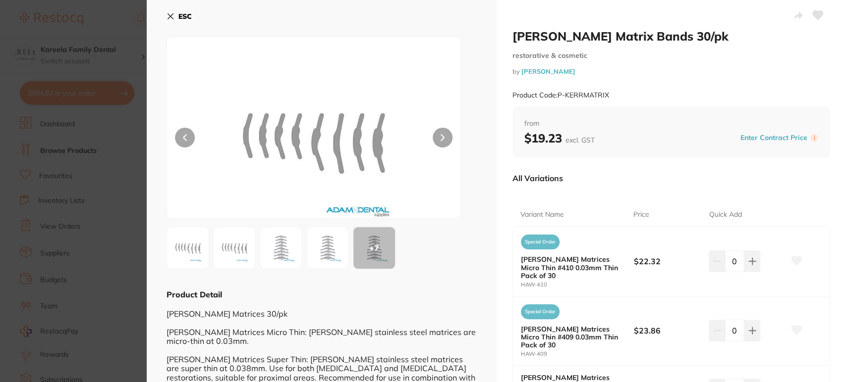
click at [171, 16] on icon at bounding box center [170, 16] width 8 height 8
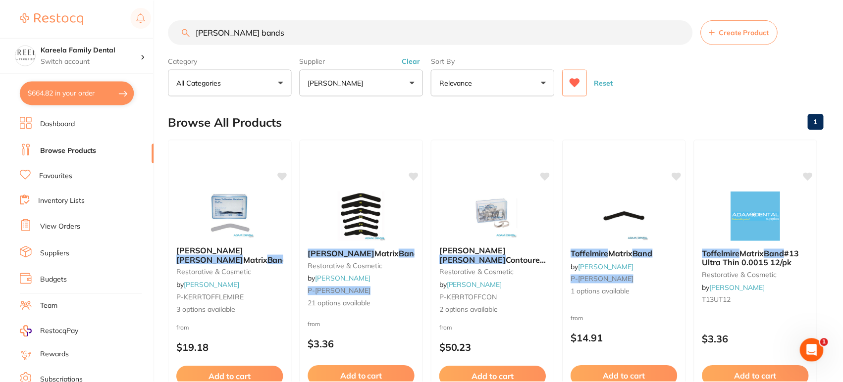
scroll to position [711, 0]
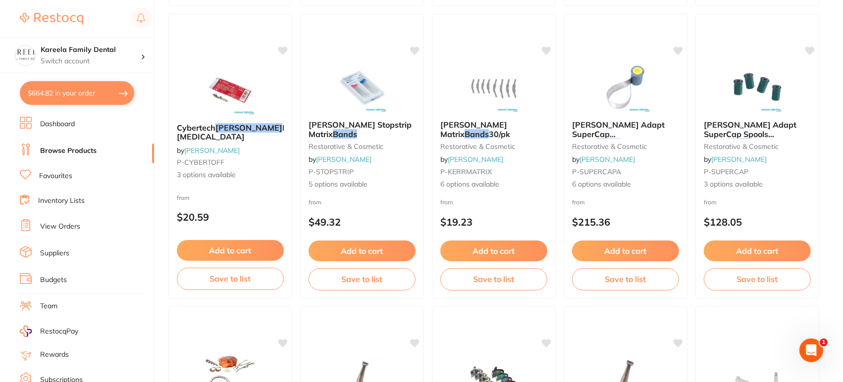
click at [106, 94] on button "$664.82 in your order" at bounding box center [77, 93] width 114 height 24
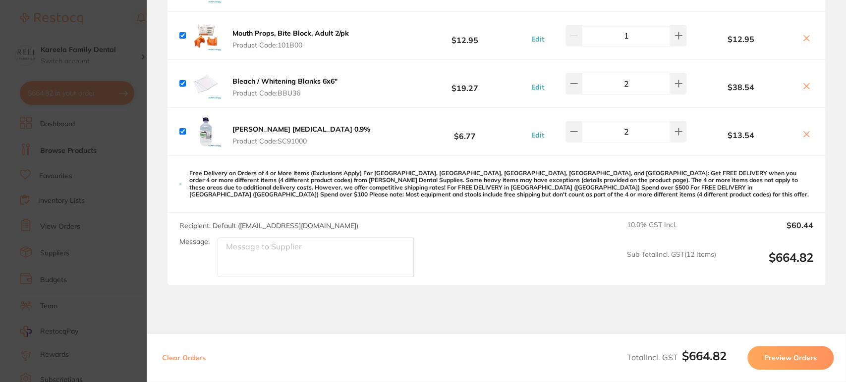
scroll to position [547, 0]
click at [804, 356] on button "Preview Orders" at bounding box center [790, 358] width 86 height 24
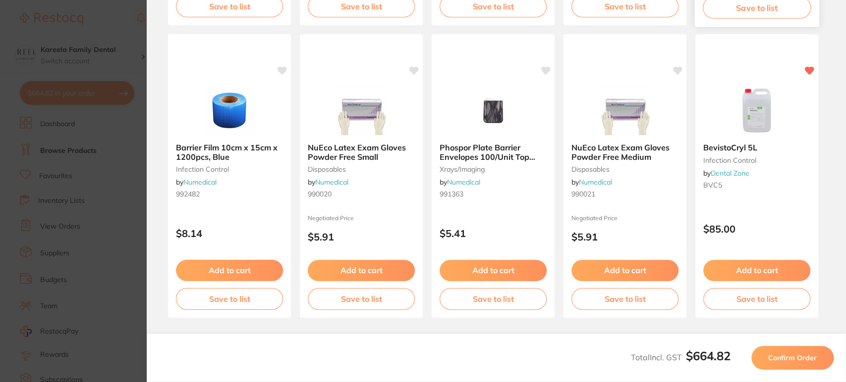
scroll to position [349, 0]
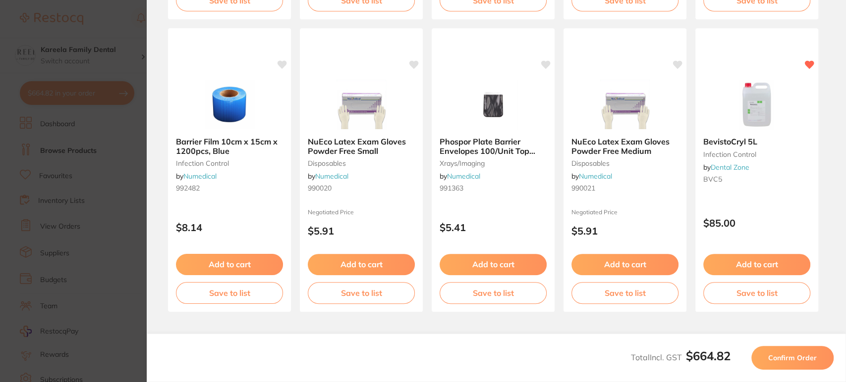
click at [788, 353] on button "Confirm Order" at bounding box center [792, 358] width 82 height 24
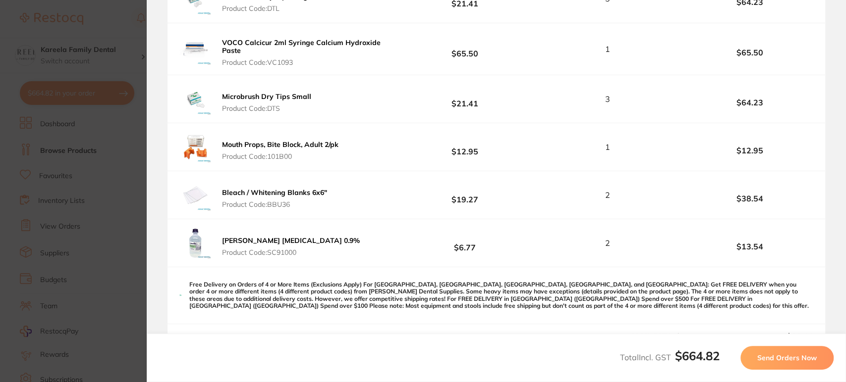
scroll to position [527, 0]
click at [780, 362] on span "Send Orders Now" at bounding box center [786, 358] width 59 height 9
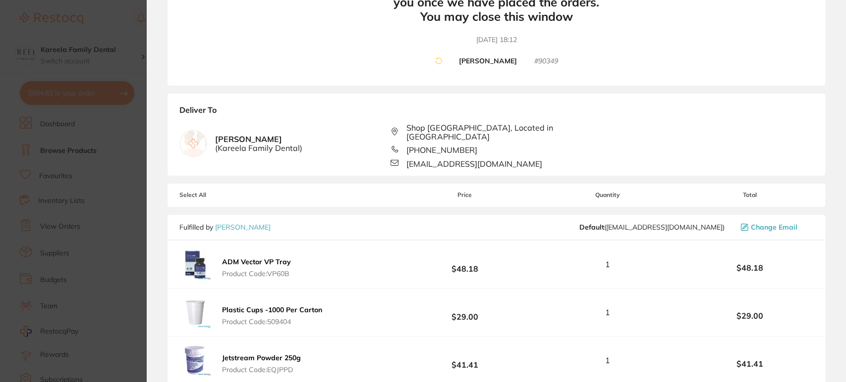
scroll to position [0, 0]
